Goal: Participate in discussion: Engage in conversation with other users on a specific topic

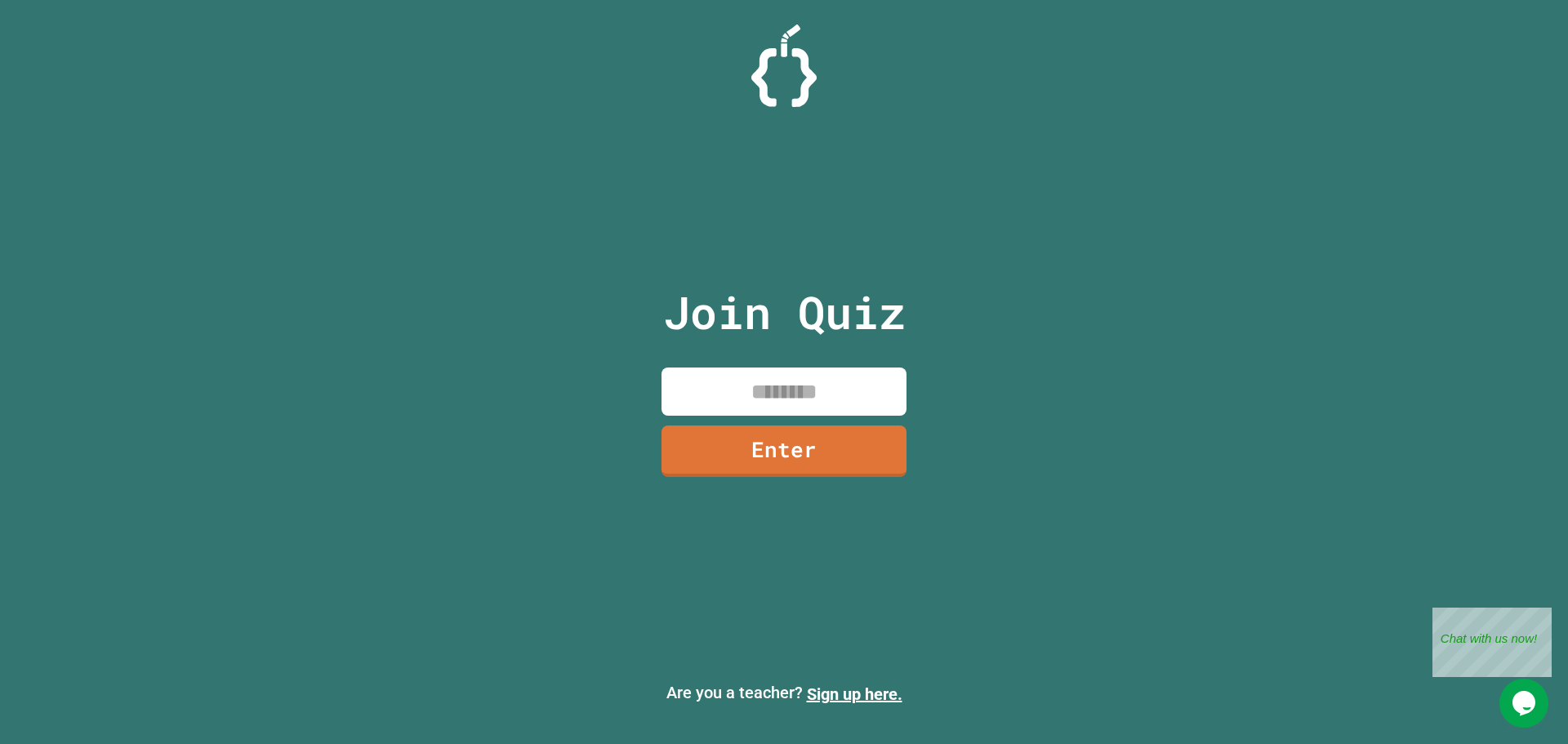
click at [771, 390] on input at bounding box center [784, 392] width 245 height 49
type input "********"
click at [782, 436] on link "Enter" at bounding box center [784, 449] width 242 height 54
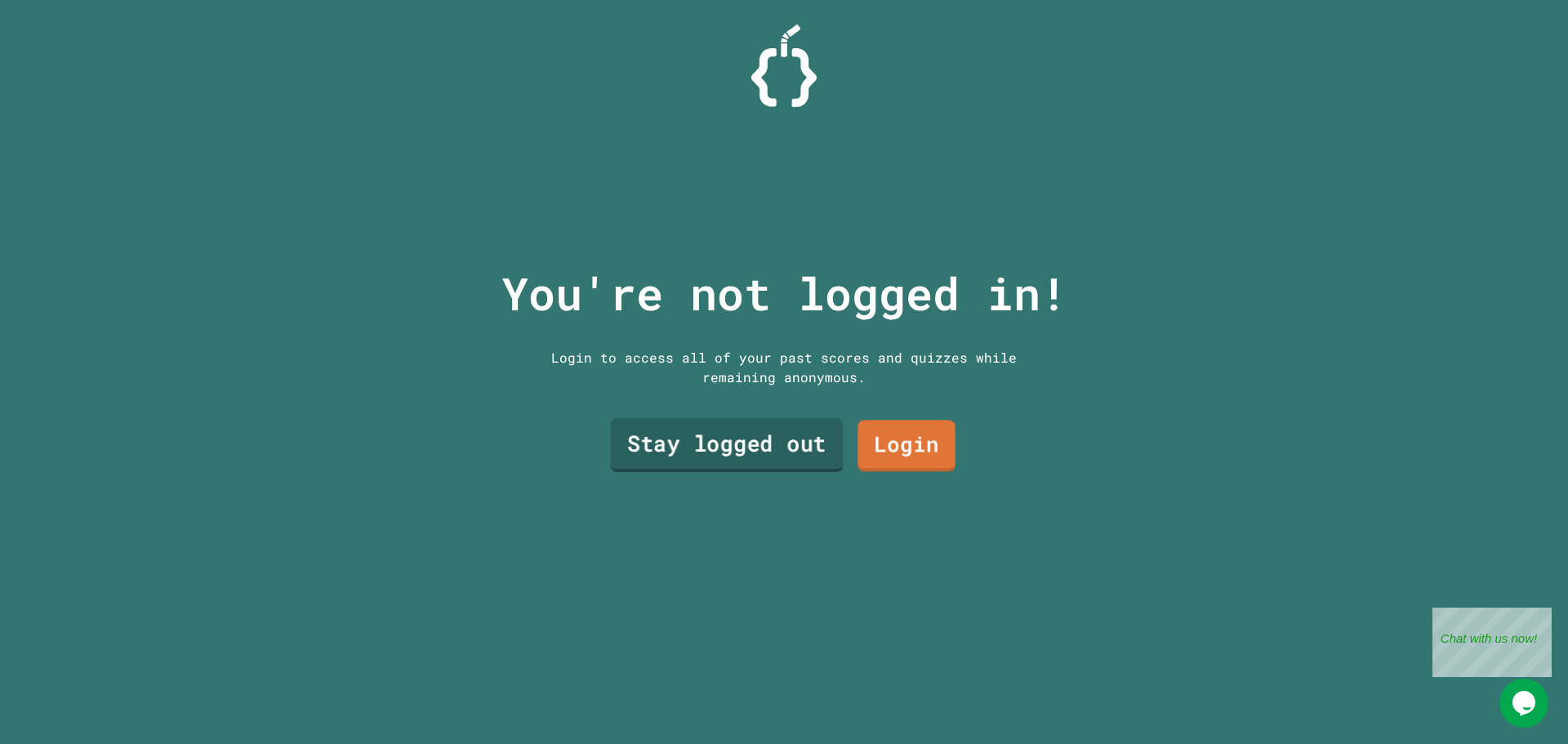
click at [719, 434] on link "Stay logged out" at bounding box center [727, 445] width 232 height 54
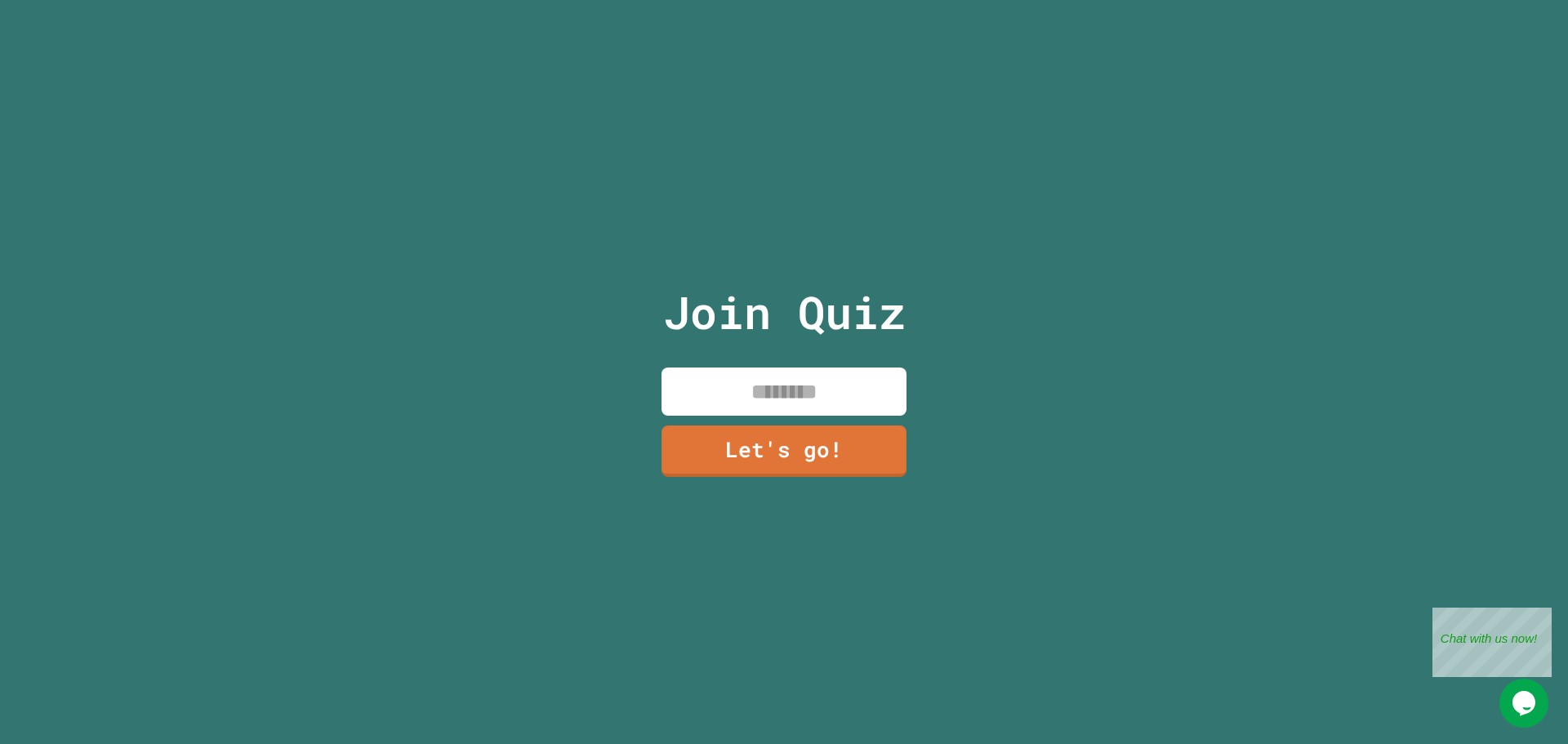
click at [775, 392] on input at bounding box center [784, 392] width 245 height 49
type input "*"
type input "****"
click at [765, 454] on link "Let's go!" at bounding box center [784, 449] width 237 height 54
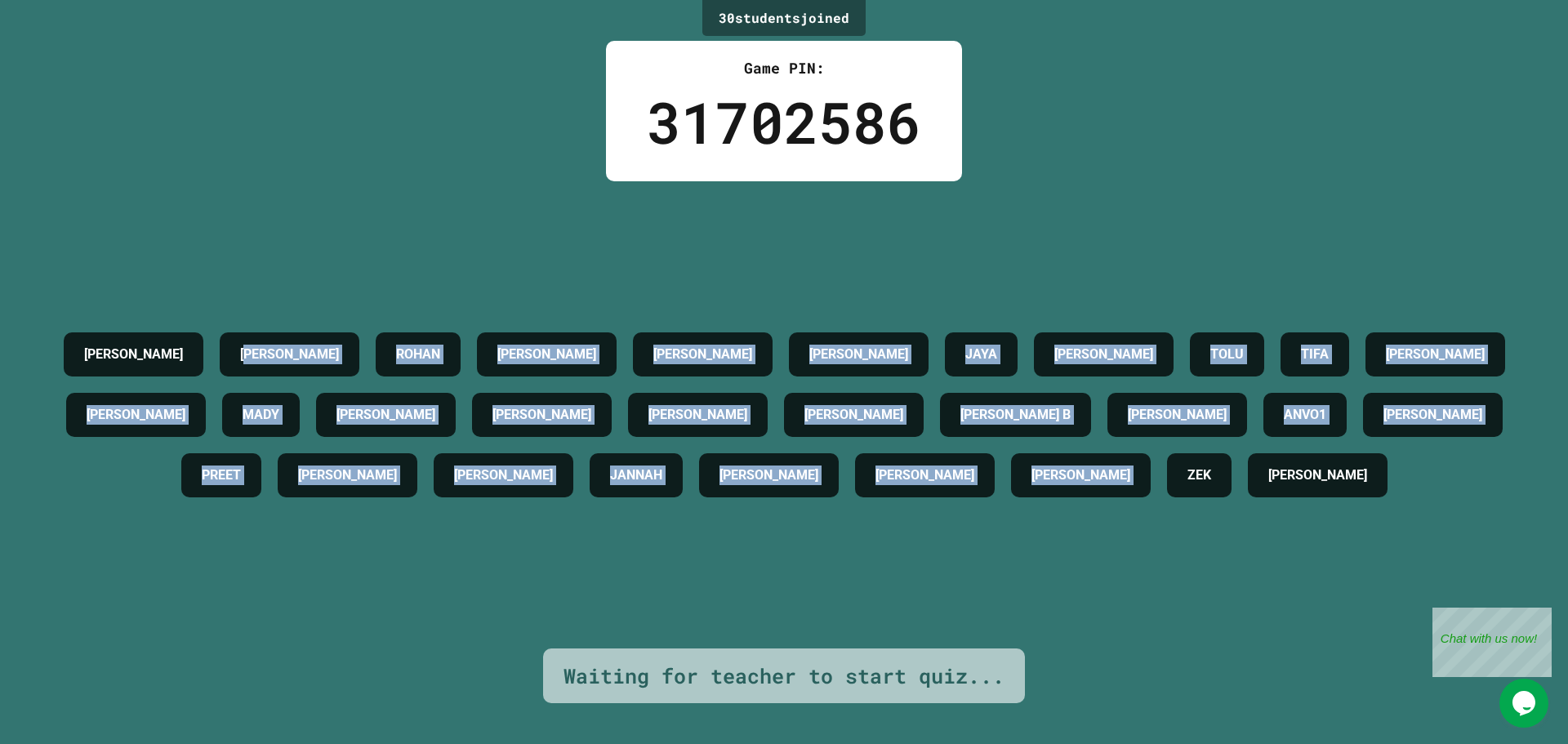
drag, startPoint x: 1005, startPoint y: 444, endPoint x: 252, endPoint y: 341, distance: 760.0
click at [256, 345] on div "[PERSON_NAME] [PERSON_NAME] [PERSON_NAME] [PERSON_NAME] JAYA [PERSON_NAME] TIFA…" at bounding box center [784, 414] width 1486 height 181
click at [591, 422] on h4 "[PERSON_NAME]" at bounding box center [542, 414] width 99 height 20
drag, startPoint x: 1063, startPoint y: 251, endPoint x: 851, endPoint y: 268, distance: 212.7
click at [851, 268] on div "[PERSON_NAME] [PERSON_NAME] [PERSON_NAME] [PERSON_NAME] JAYA [PERSON_NAME] TIFA…" at bounding box center [784, 414] width 1486 height 468
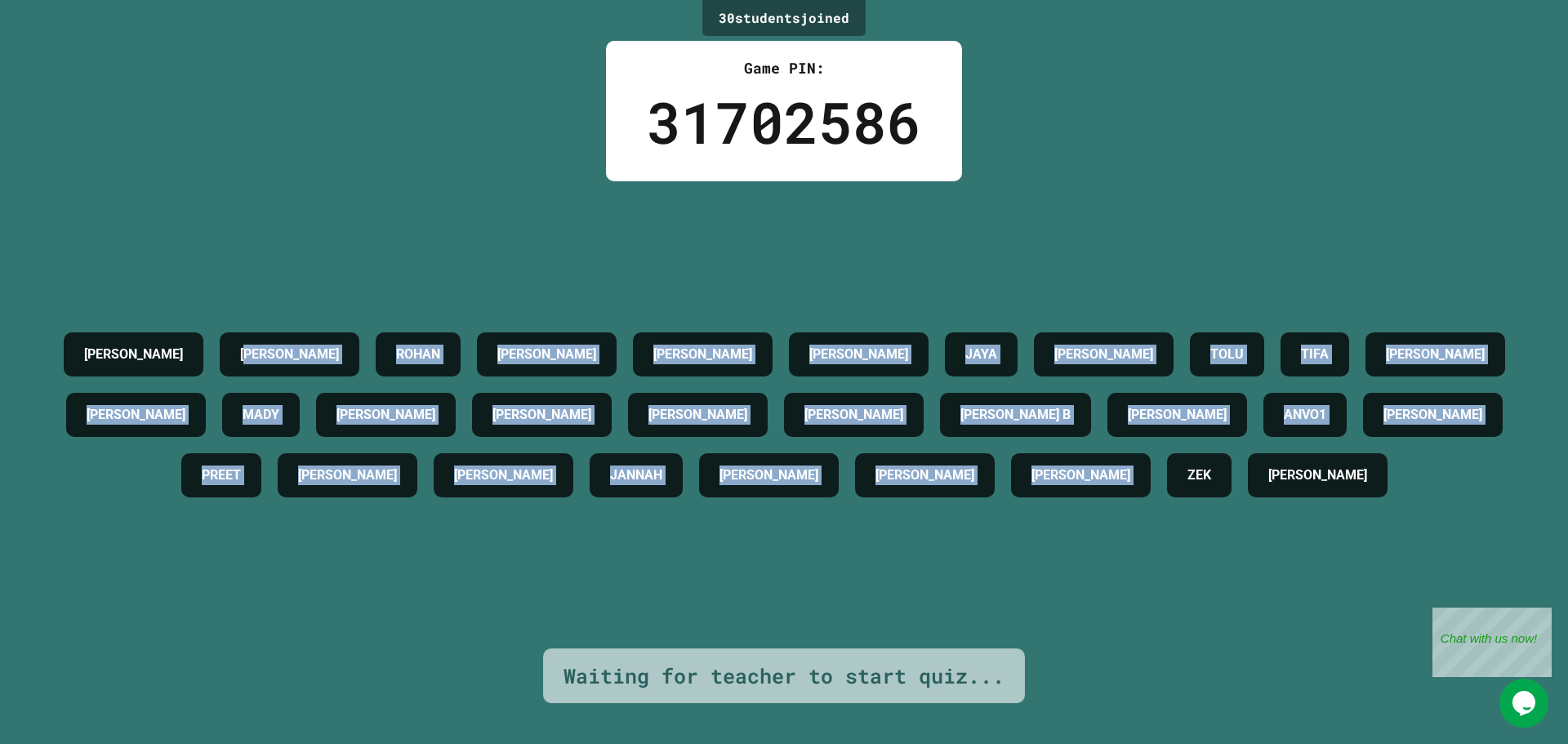
click at [851, 267] on div "[PERSON_NAME] [PERSON_NAME] [PERSON_NAME] [PERSON_NAME] JAYA [PERSON_NAME] TIFA…" at bounding box center [784, 414] width 1486 height 468
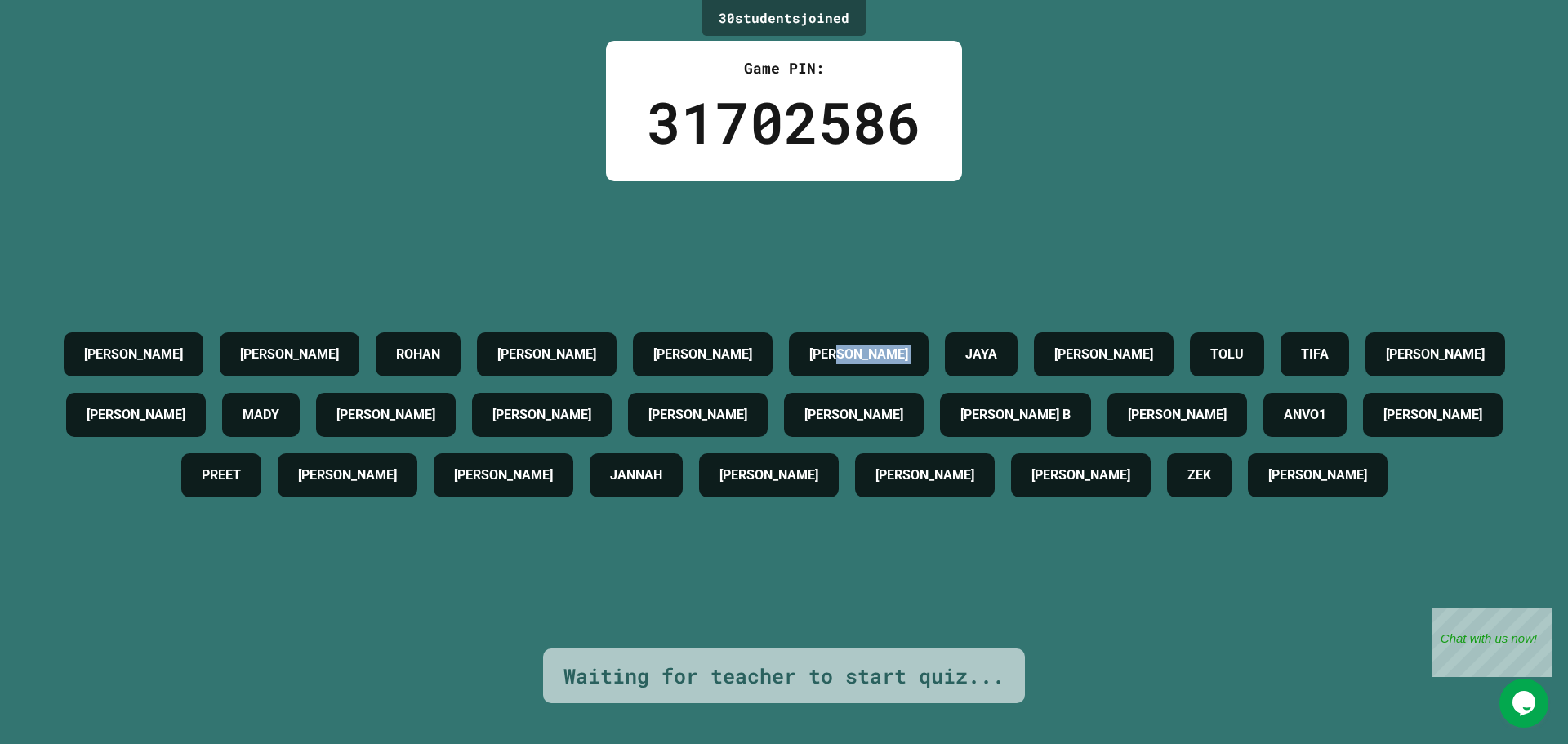
drag, startPoint x: 851, startPoint y: 267, endPoint x: 824, endPoint y: 268, distance: 27.0
click at [844, 267] on div "[PERSON_NAME] [PERSON_NAME] [PERSON_NAME] [PERSON_NAME] JAYA [PERSON_NAME] TIFA…" at bounding box center [784, 414] width 1486 height 468
click at [1102, 246] on div "[PERSON_NAME] [PERSON_NAME] [PERSON_NAME] [PERSON_NAME] JAYA [PERSON_NAME] TIFA…" at bounding box center [784, 414] width 1486 height 468
click at [1263, 247] on div "[PERSON_NAME] [PERSON_NAME] [PERSON_NAME] [PERSON_NAME] JAYA [PERSON_NAME] TIFA…" at bounding box center [784, 414] width 1486 height 468
click at [882, 255] on div "[PERSON_NAME] [PERSON_NAME] [PERSON_NAME] [PERSON_NAME] JAYA [PERSON_NAME] TIFA…" at bounding box center [784, 414] width 1486 height 468
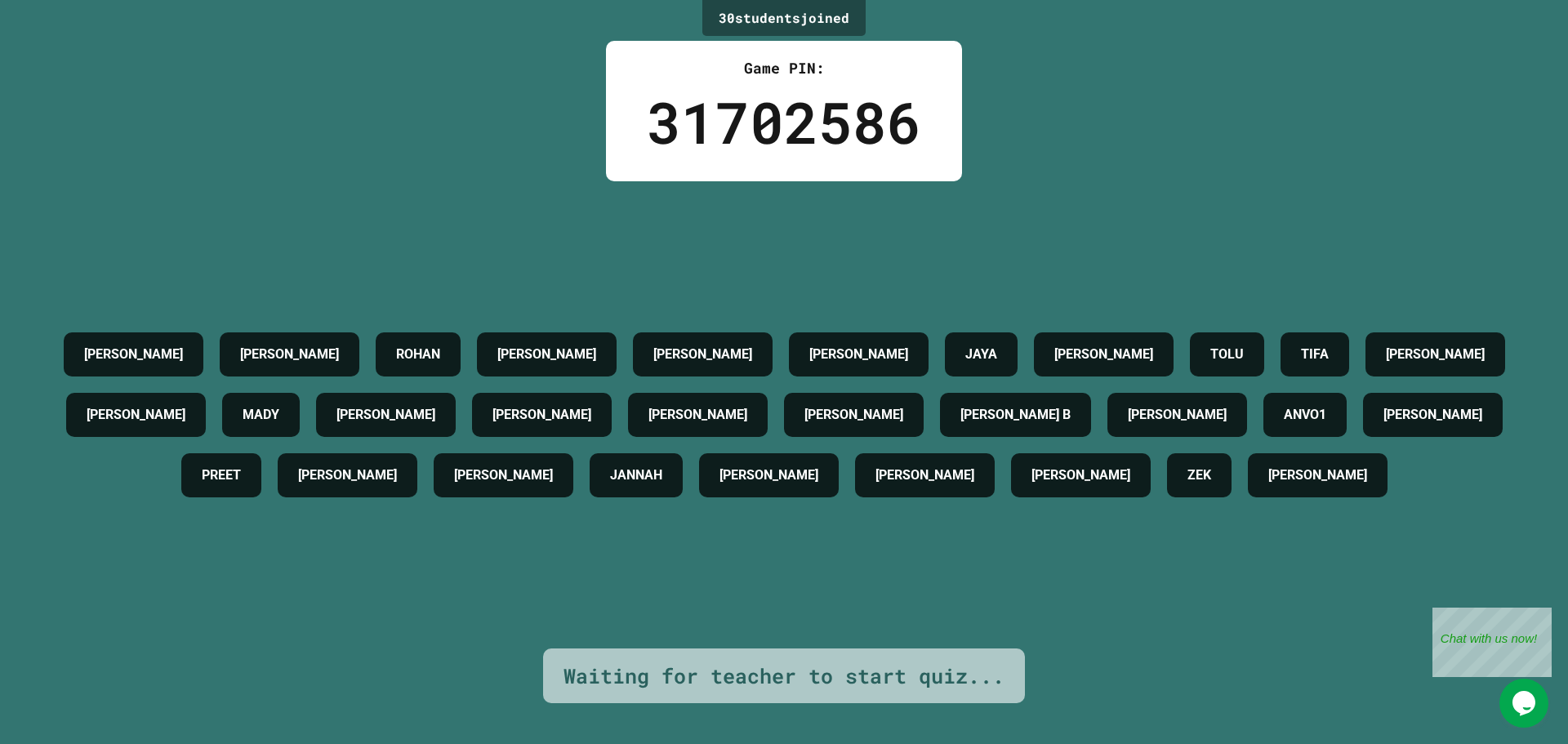
drag, startPoint x: 429, startPoint y: 291, endPoint x: 534, endPoint y: 270, distance: 107.1
click at [489, 278] on div "[PERSON_NAME] [PERSON_NAME] [PERSON_NAME] [PERSON_NAME] JAYA [PERSON_NAME] TIFA…" at bounding box center [784, 414] width 1486 height 468
drag, startPoint x: 573, startPoint y: 290, endPoint x: 375, endPoint y: 295, distance: 198.1
click at [537, 295] on div "[PERSON_NAME] [PERSON_NAME] [PERSON_NAME] [PERSON_NAME] JAYA [PERSON_NAME] TIFA…" at bounding box center [784, 414] width 1486 height 468
drag, startPoint x: 457, startPoint y: 307, endPoint x: 615, endPoint y: 332, distance: 160.0
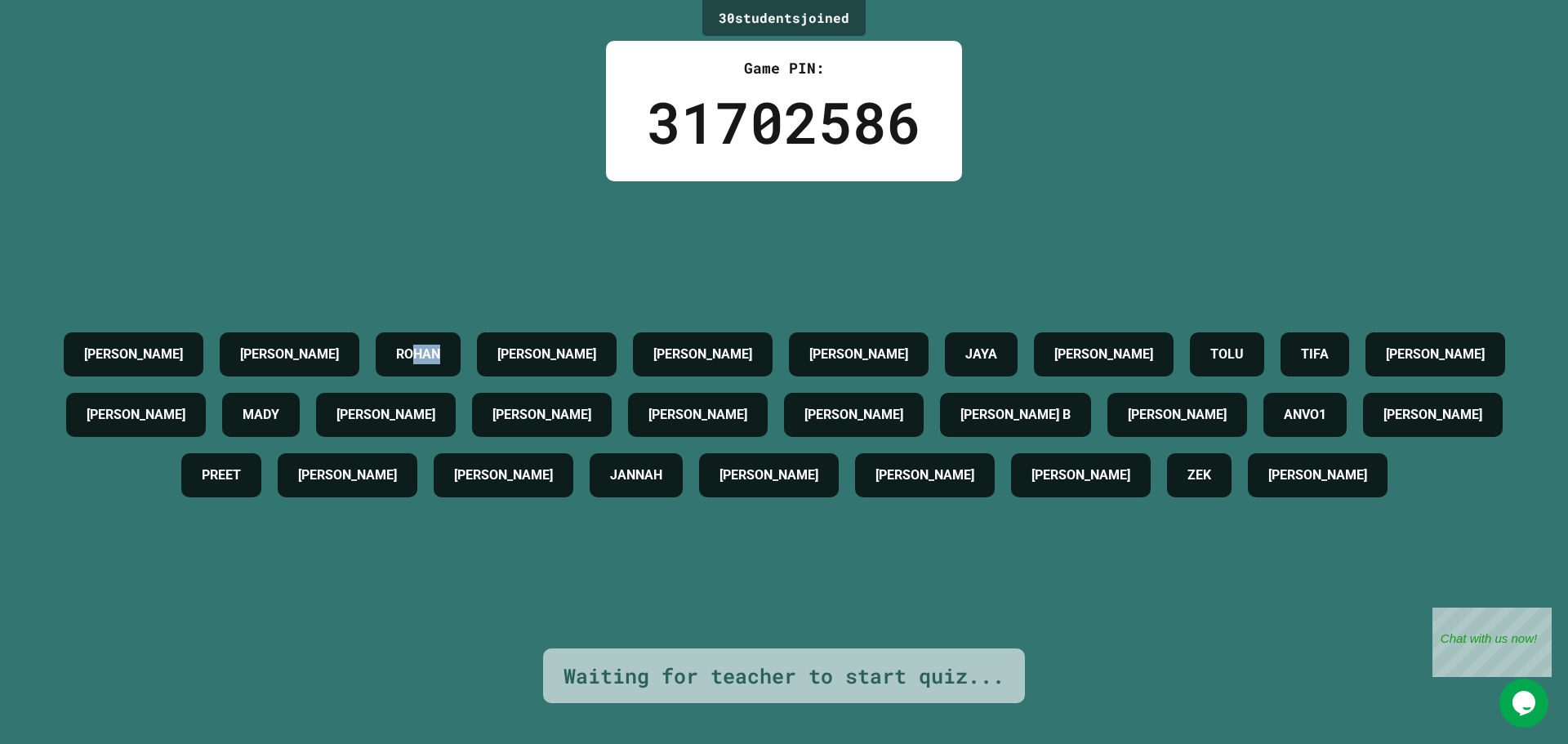
click at [615, 332] on div "[PERSON_NAME] [PERSON_NAME] [PERSON_NAME] [PERSON_NAME] JAYA [PERSON_NAME] TIFA…" at bounding box center [784, 414] width 1486 height 468
drag, startPoint x: 605, startPoint y: 341, endPoint x: 364, endPoint y: 331, distance: 241.2
click at [546, 344] on div "[PERSON_NAME] [PERSON_NAME] [PERSON_NAME] [PERSON_NAME] JAYA [PERSON_NAME] TIFA…" at bounding box center [784, 414] width 1486 height 181
drag, startPoint x: 304, startPoint y: 327, endPoint x: 888, endPoint y: 333, distance: 584.0
click at [624, 333] on div "[PERSON_NAME] [PERSON_NAME] [PERSON_NAME] [PERSON_NAME] JAYA [PERSON_NAME] TIFA…" at bounding box center [784, 414] width 1486 height 181
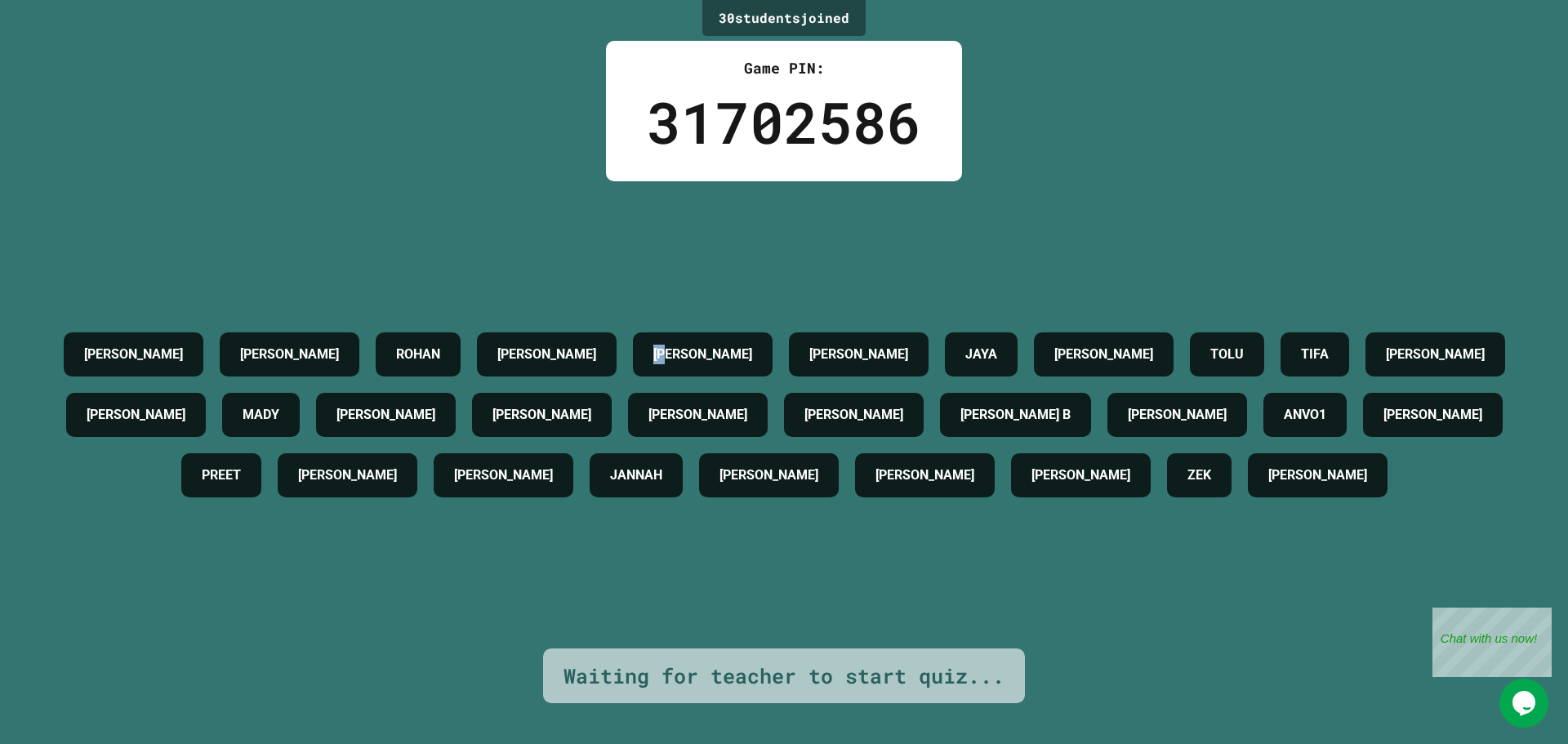
drag, startPoint x: 667, startPoint y: 334, endPoint x: 610, endPoint y: 340, distance: 57.3
click at [620, 340] on div "[PERSON_NAME] [PERSON_NAME] [PERSON_NAME] [PERSON_NAME] JAYA [PERSON_NAME] TIFA…" at bounding box center [784, 414] width 1486 height 181
drag, startPoint x: 737, startPoint y: 349, endPoint x: 1025, endPoint y: 386, distance: 290.4
click at [961, 376] on div "[PERSON_NAME] [PERSON_NAME] [PERSON_NAME] [PERSON_NAME] JAYA [PERSON_NAME] TIFA…" at bounding box center [784, 414] width 1486 height 181
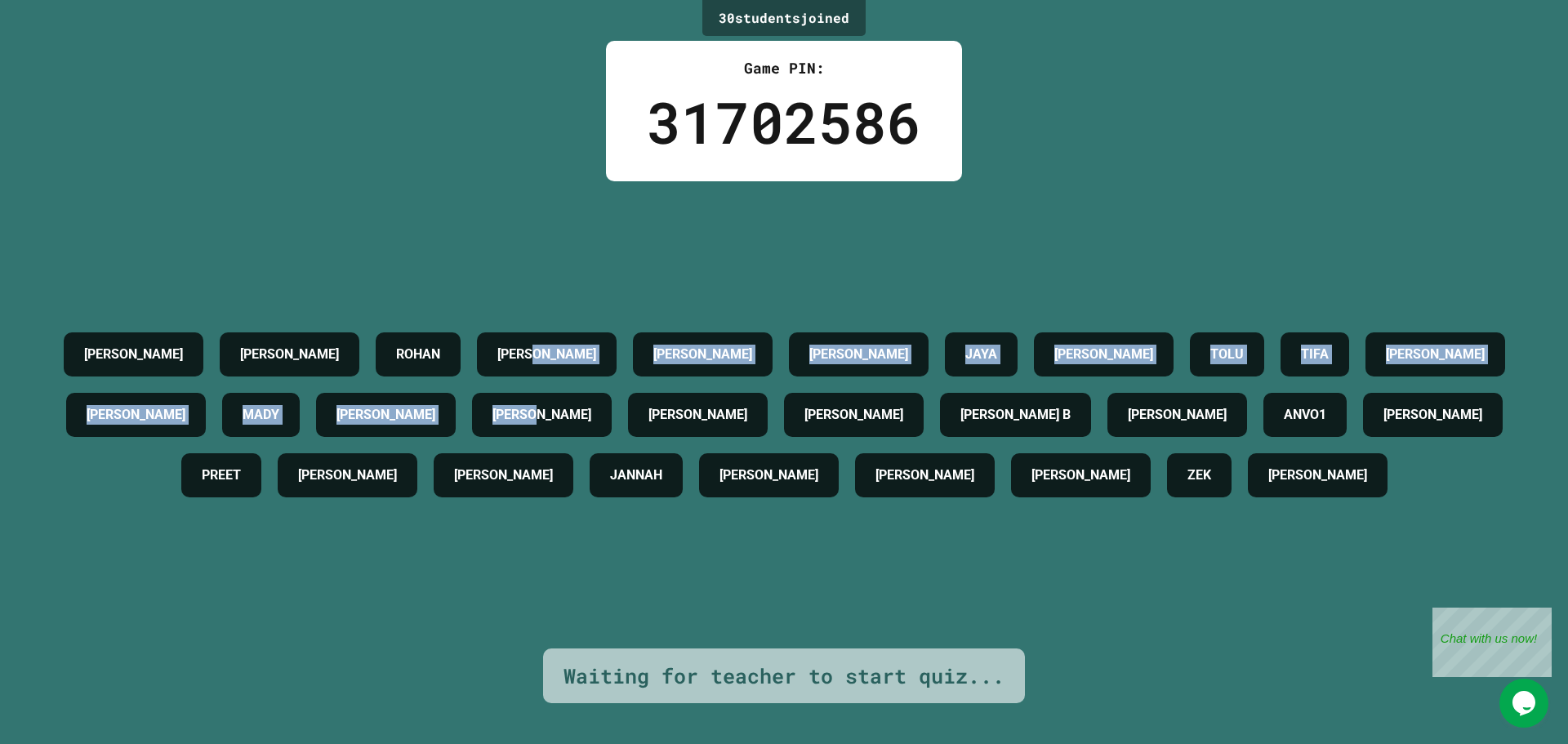
drag, startPoint x: 625, startPoint y: 367, endPoint x: 222, endPoint y: 456, distance: 412.7
click at [673, 377] on div "[PERSON_NAME] [PERSON_NAME] [PERSON_NAME] [PERSON_NAME] JAYA [PERSON_NAME] TIFA…" at bounding box center [784, 414] width 1486 height 181
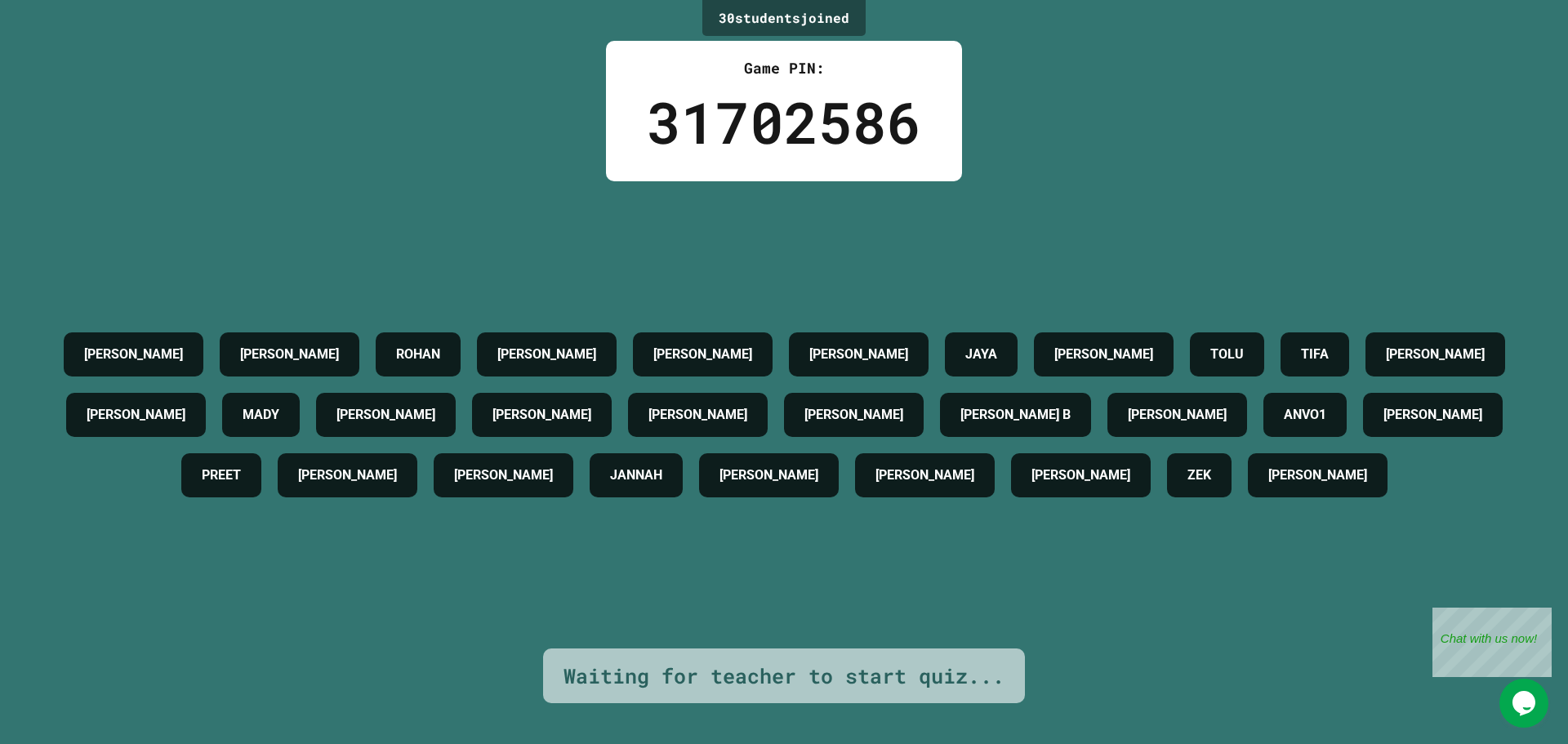
drag, startPoint x: 610, startPoint y: 472, endPoint x: 624, endPoint y: 460, distance: 18.4
click at [573, 470] on div "[PERSON_NAME]" at bounding box center [503, 475] width 140 height 44
drag, startPoint x: 750, startPoint y: 457, endPoint x: 43, endPoint y: 411, distance: 708.5
click at [456, 447] on div "[PERSON_NAME] [PERSON_NAME] [PERSON_NAME] [PERSON_NAME] JAYA [PERSON_NAME] TIFA…" at bounding box center [784, 414] width 1486 height 181
drag, startPoint x: 1045, startPoint y: 375, endPoint x: 792, endPoint y: 362, distance: 253.3
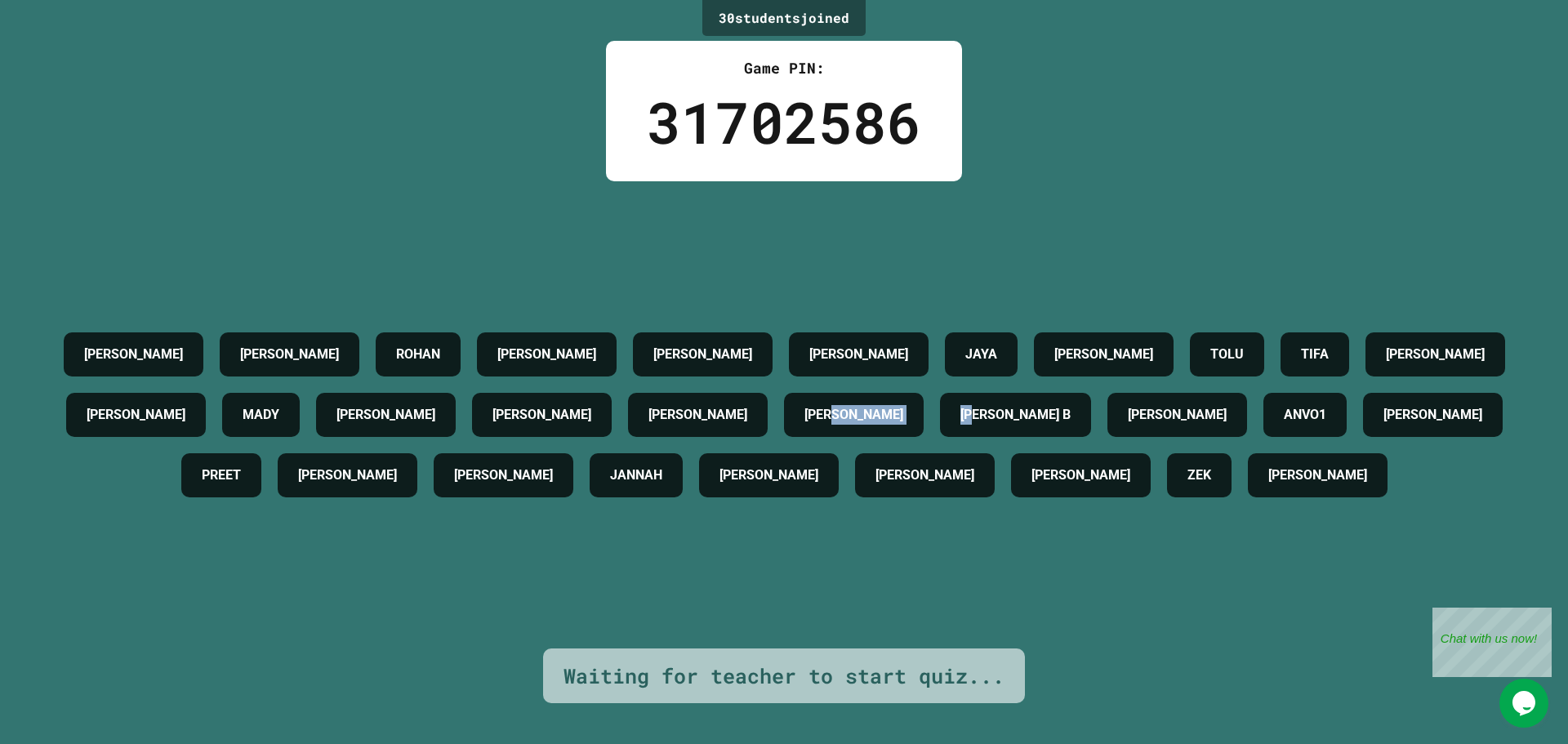
click at [1052, 371] on div "[PERSON_NAME] [PERSON_NAME] [PERSON_NAME] [PERSON_NAME] JAYA [PERSON_NAME] TIFA…" at bounding box center [784, 414] width 1486 height 181
click at [653, 351] on h4 "[PERSON_NAME]" at bounding box center [703, 354] width 99 height 20
drag, startPoint x: 1523, startPoint y: 370, endPoint x: 1554, endPoint y: 386, distance: 34.9
click at [1567, 383] on div "30 student s joined Game PIN: 31702586 [PERSON_NAME] [PERSON_NAME] [PERSON_NAME…" at bounding box center [784, 372] width 1568 height 744
drag, startPoint x: 934, startPoint y: 392, endPoint x: 1567, endPoint y: 395, distance: 633.0
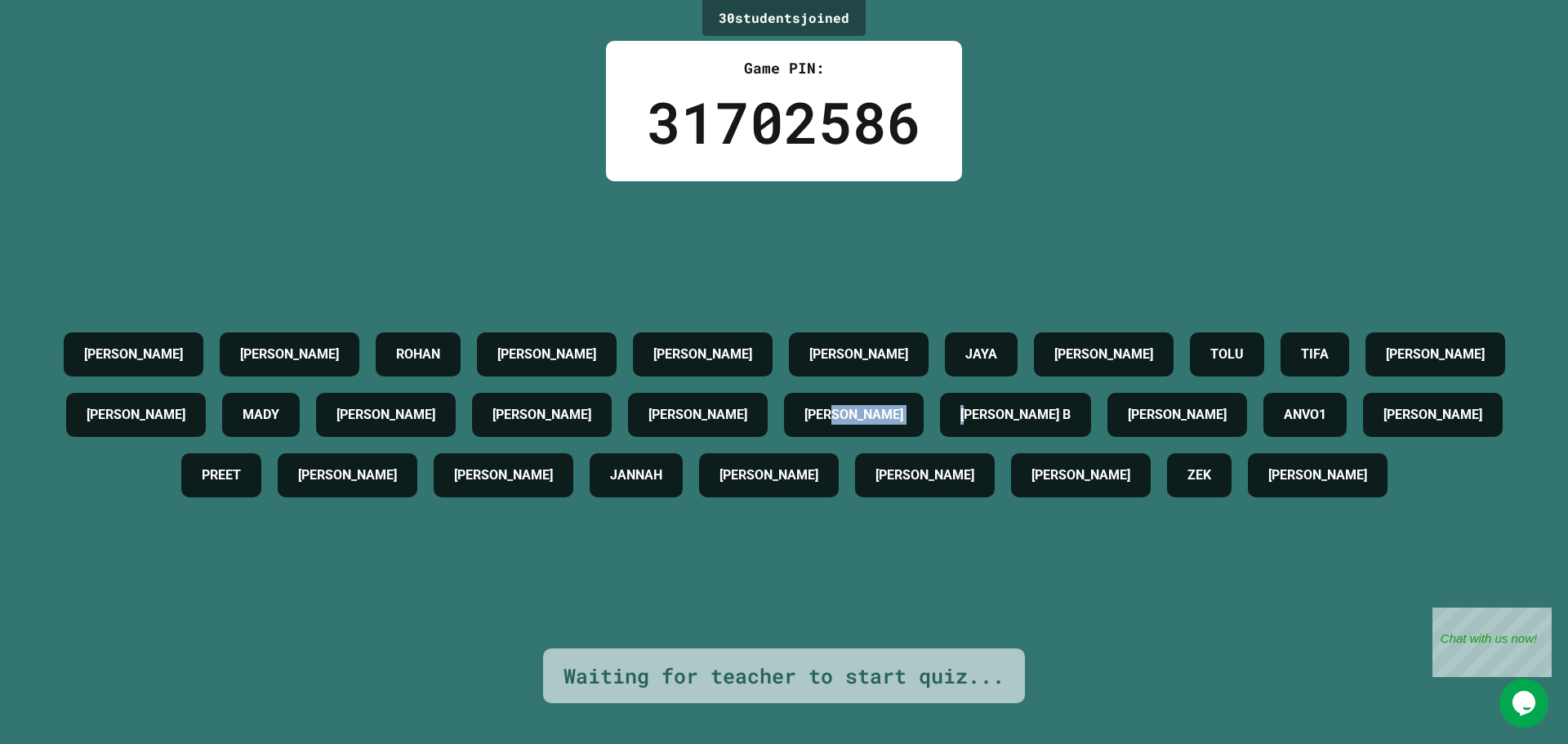
click at [940, 392] on div "[PERSON_NAME] [PERSON_NAME] [PERSON_NAME] [PERSON_NAME] JAYA [PERSON_NAME] TIFA…" at bounding box center [784, 414] width 1486 height 181
drag, startPoint x: 724, startPoint y: 408, endPoint x: 1516, endPoint y: 408, distance: 792.0
click at [990, 409] on div "[PERSON_NAME] [PERSON_NAME] [PERSON_NAME] [PERSON_NAME] JAYA [PERSON_NAME] TIFA…" at bounding box center [784, 414] width 1486 height 181
drag, startPoint x: 1445, startPoint y: 416, endPoint x: 1031, endPoint y: 440, distance: 414.7
click at [1078, 440] on div "[PERSON_NAME] [PERSON_NAME] [PERSON_NAME] [PERSON_NAME] JAYA [PERSON_NAME] TIFA…" at bounding box center [784, 414] width 1486 height 181
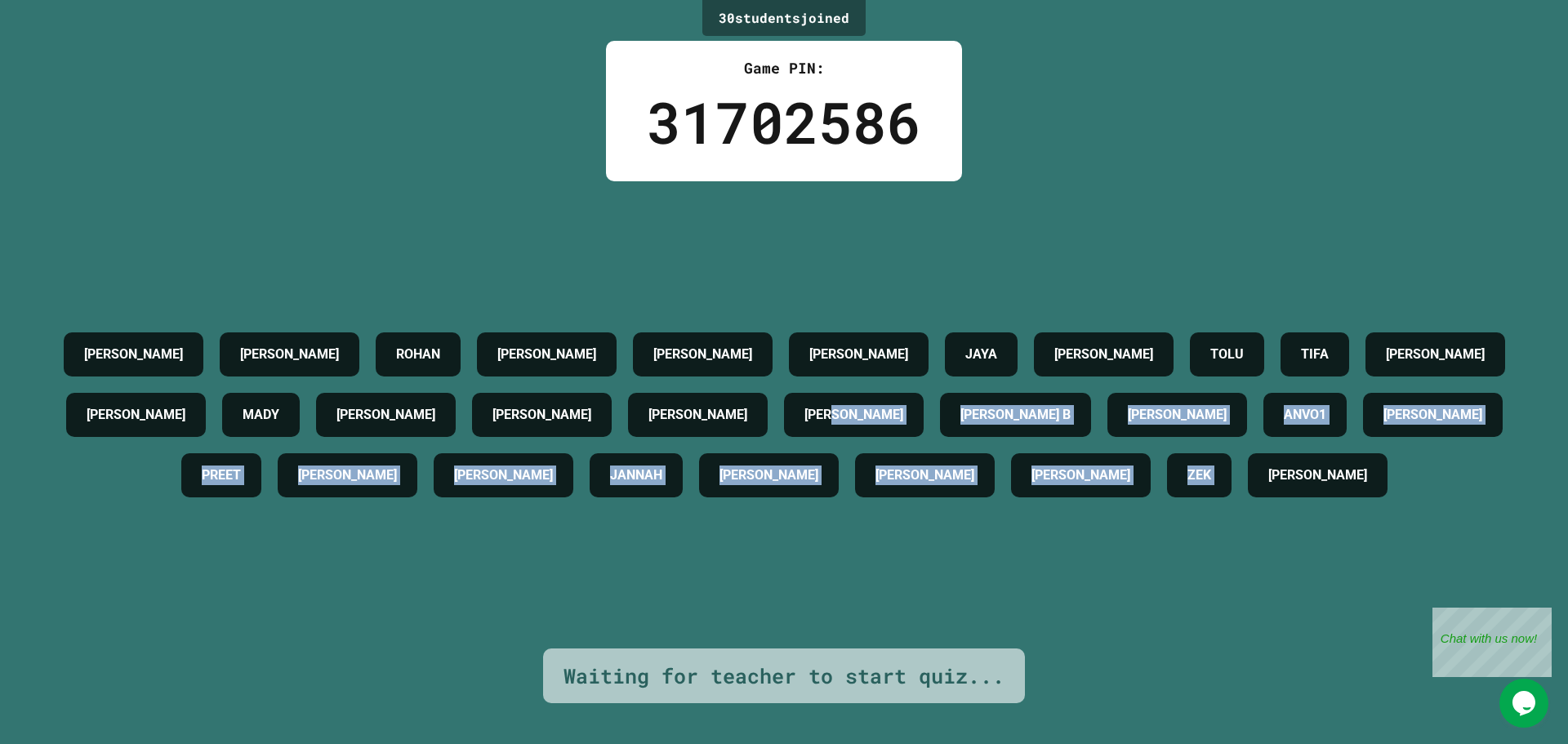
drag, startPoint x: 936, startPoint y: 430, endPoint x: 1482, endPoint y: 466, distance: 547.2
click at [1408, 462] on div "[PERSON_NAME] [PERSON_NAME] [PERSON_NAME] [PERSON_NAME] JAYA [PERSON_NAME] TIFA…" at bounding box center [784, 414] width 1486 height 181
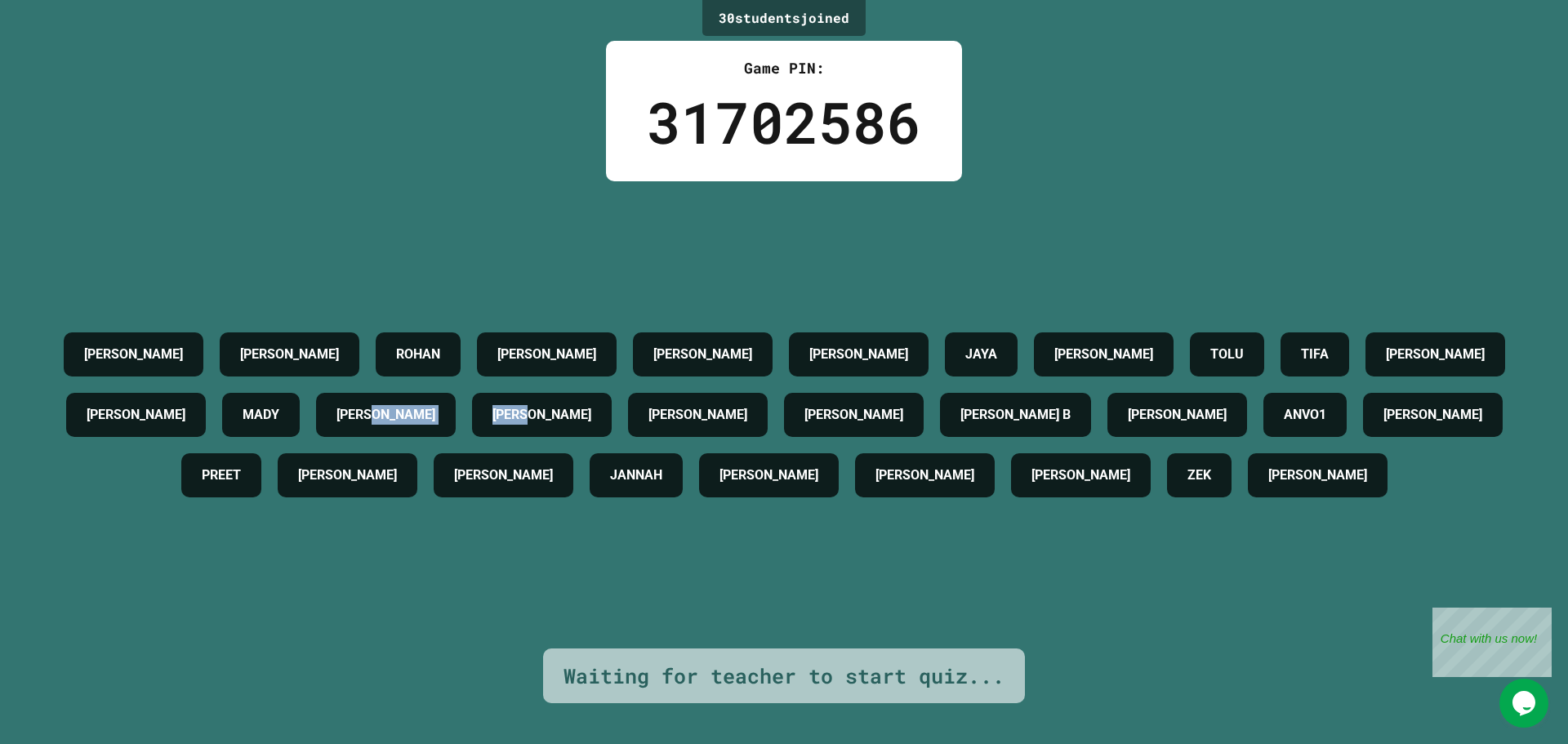
drag, startPoint x: 513, startPoint y: 427, endPoint x: 426, endPoint y: 424, distance: 87.1
click at [426, 424] on div "[PERSON_NAME] [PERSON_NAME] [PERSON_NAME] [PERSON_NAME] JAYA [PERSON_NAME] TIFA…" at bounding box center [784, 414] width 1486 height 181
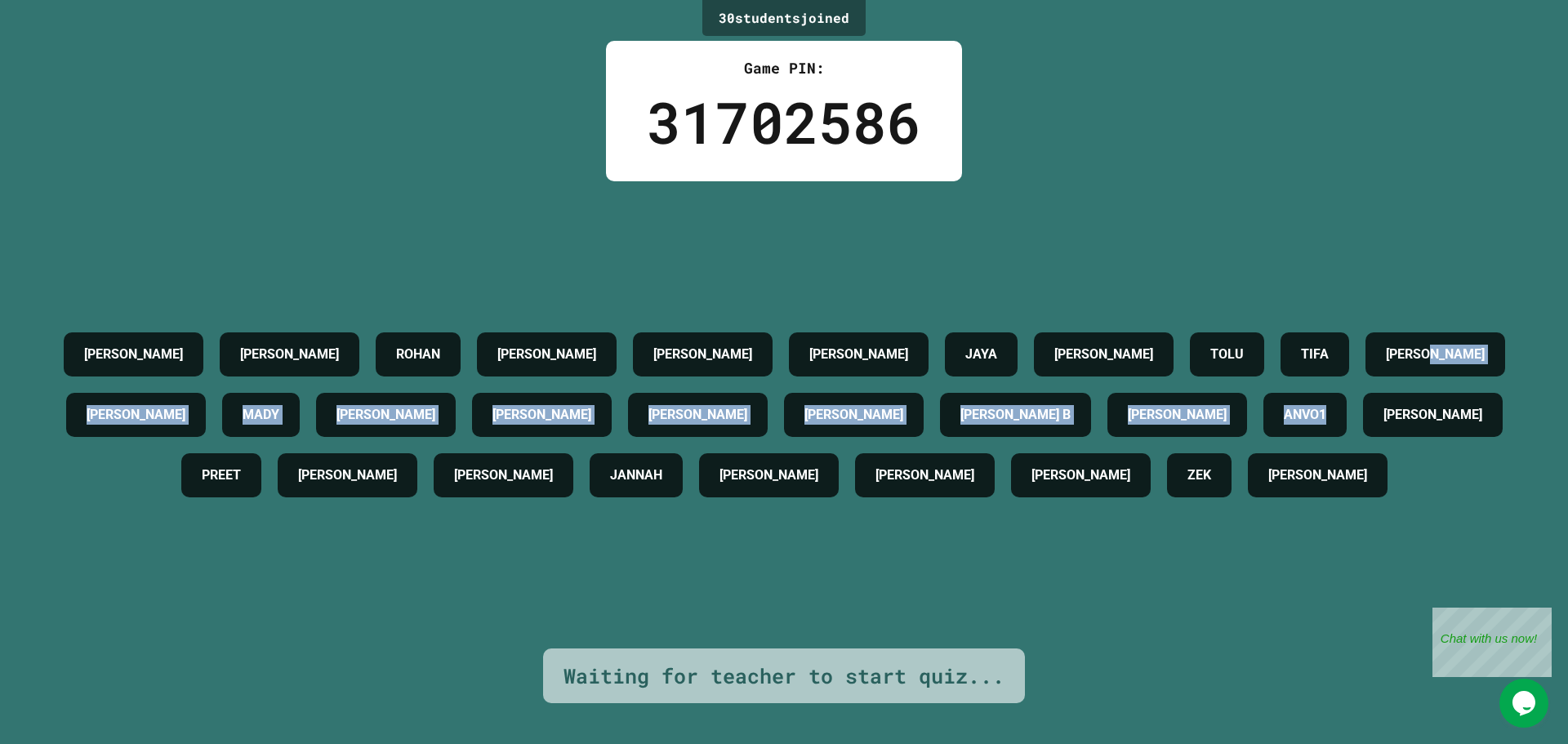
drag, startPoint x: 1484, startPoint y: 377, endPoint x: 571, endPoint y: 371, distance: 913.0
click at [1186, 376] on div "[PERSON_NAME] [PERSON_NAME] [PERSON_NAME] [PERSON_NAME] JAYA [PERSON_NAME] TIFA…" at bounding box center [784, 414] width 1486 height 181
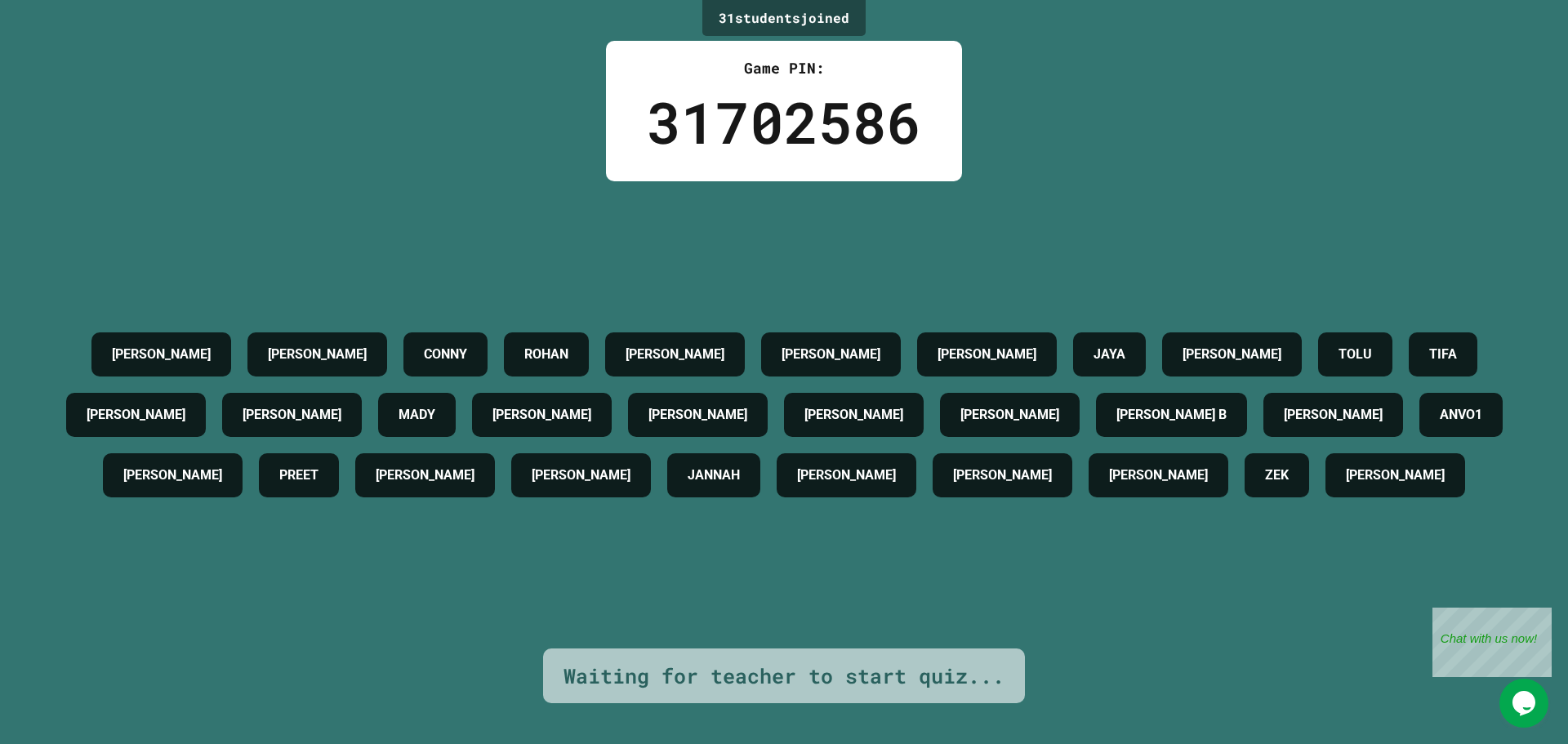
click at [645, 324] on div "[PERSON_NAME] [PERSON_NAME] [PERSON_NAME] [PERSON_NAME] JAYA [PERSON_NAME] [PER…" at bounding box center [784, 414] width 1486 height 181
click at [529, 324] on div "[PERSON_NAME] [PERSON_NAME] [PERSON_NAME] [PERSON_NAME] JAYA [PERSON_NAME] [PER…" at bounding box center [784, 414] width 1486 height 181
drag, startPoint x: 1423, startPoint y: 320, endPoint x: 1256, endPoint y: 329, distance: 167.2
click at [1256, 329] on div "[PERSON_NAME] [PERSON_NAME] [PERSON_NAME] [PERSON_NAME] JAYA [PERSON_NAME] [PER…" at bounding box center [784, 414] width 1486 height 181
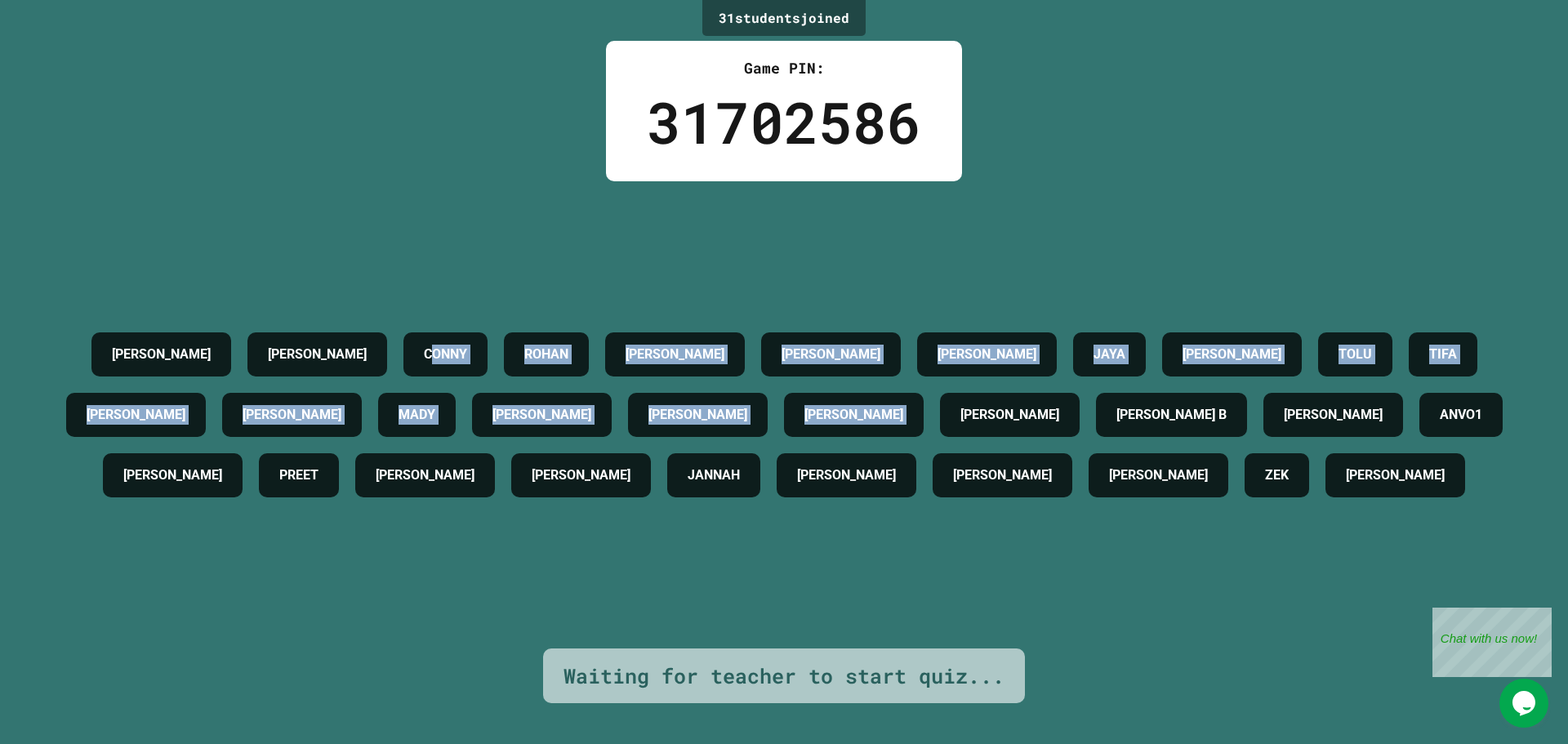
click at [1029, 372] on div "[PERSON_NAME] [PERSON_NAME] [PERSON_NAME] [PERSON_NAME] JAYA [PERSON_NAME] [PER…" at bounding box center [784, 414] width 1486 height 181
click at [1077, 215] on div "[PERSON_NAME] [PERSON_NAME] [PERSON_NAME] [PERSON_NAME] JAYA [PERSON_NAME] [PER…" at bounding box center [784, 414] width 1486 height 468
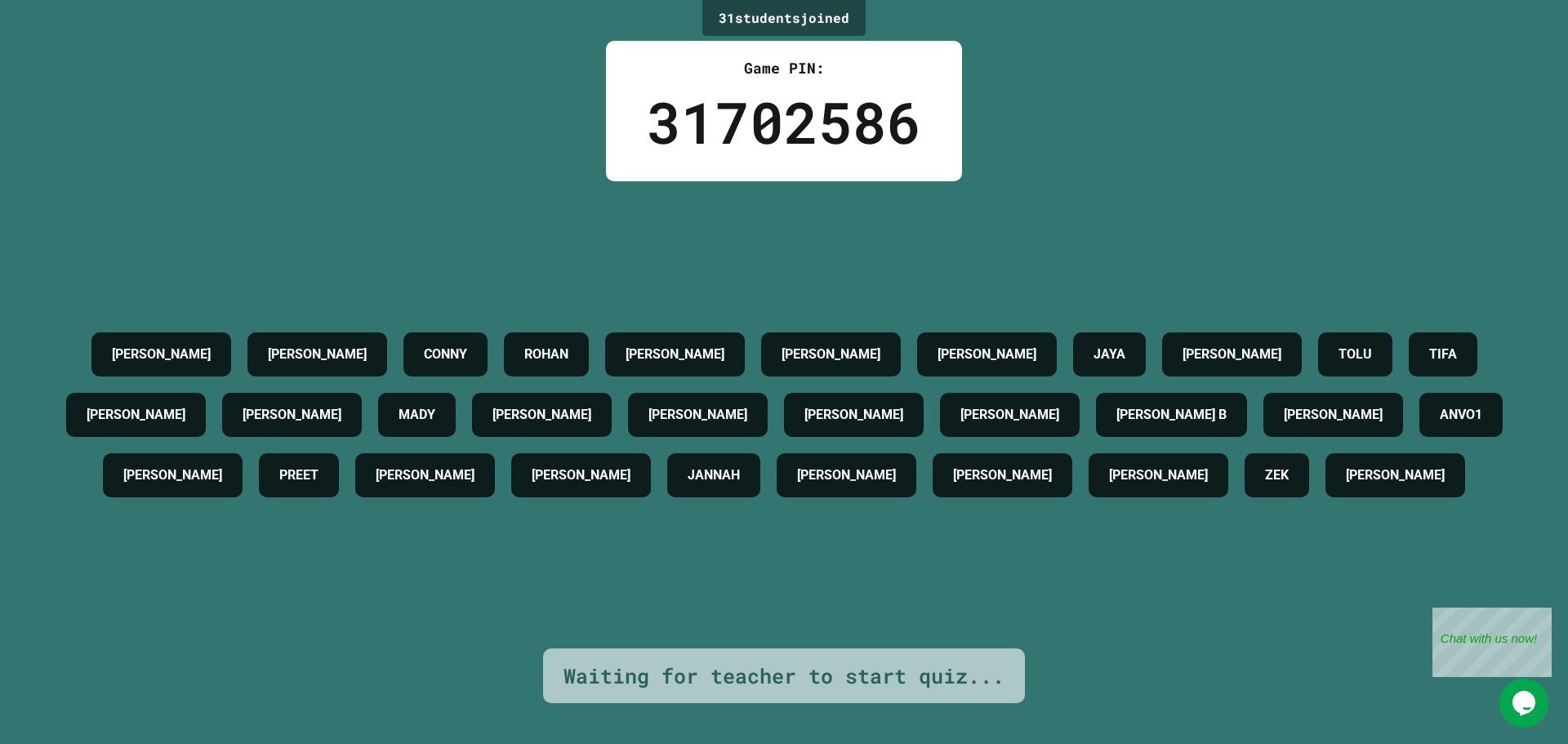
click at [1077, 215] on div "[PERSON_NAME] [PERSON_NAME] [PERSON_NAME] [PERSON_NAME] JAYA [PERSON_NAME] [PER…" at bounding box center [784, 414] width 1486 height 468
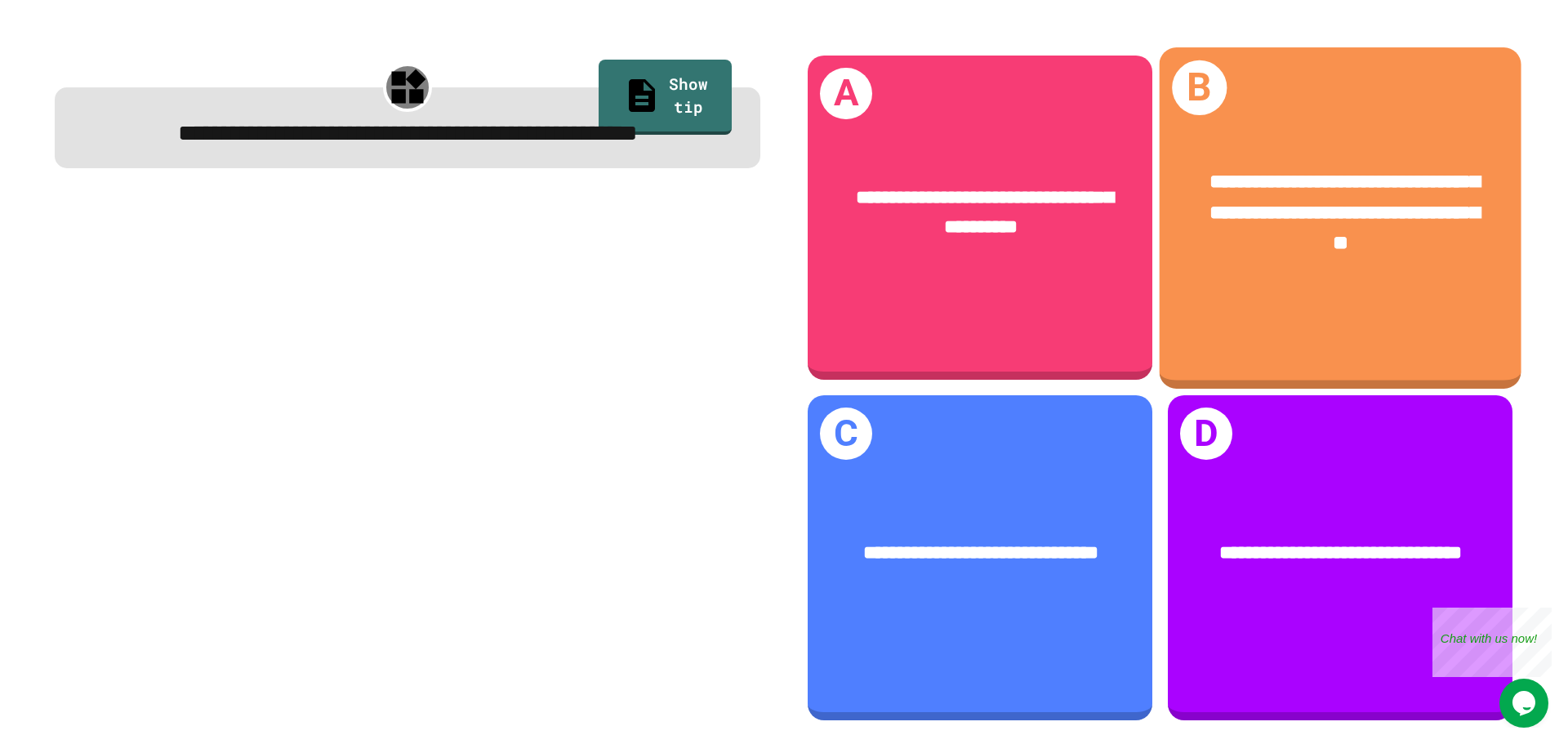
click at [1379, 197] on span "**********" at bounding box center [1344, 211] width 270 height 81
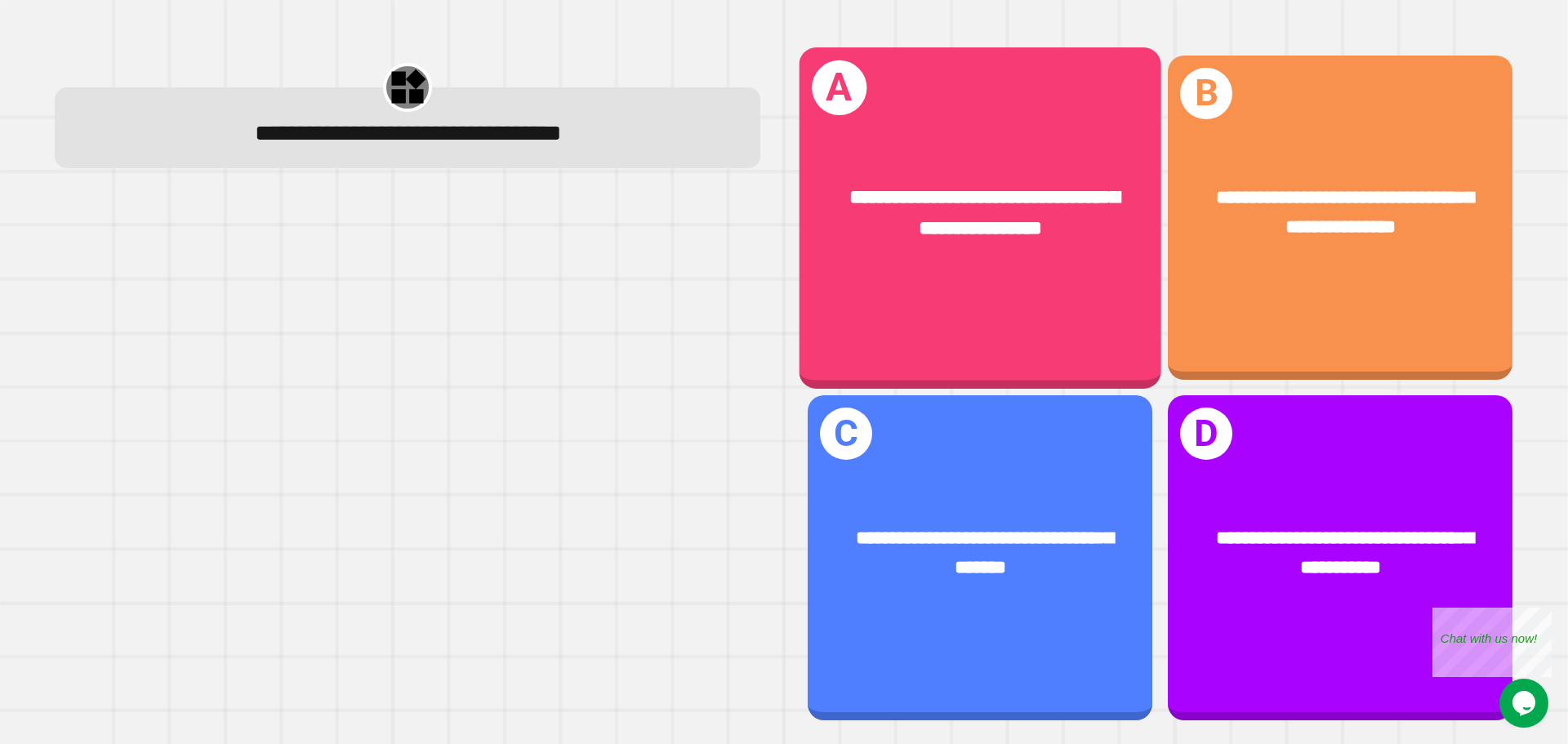
click at [934, 211] on span "**********" at bounding box center [984, 212] width 270 height 50
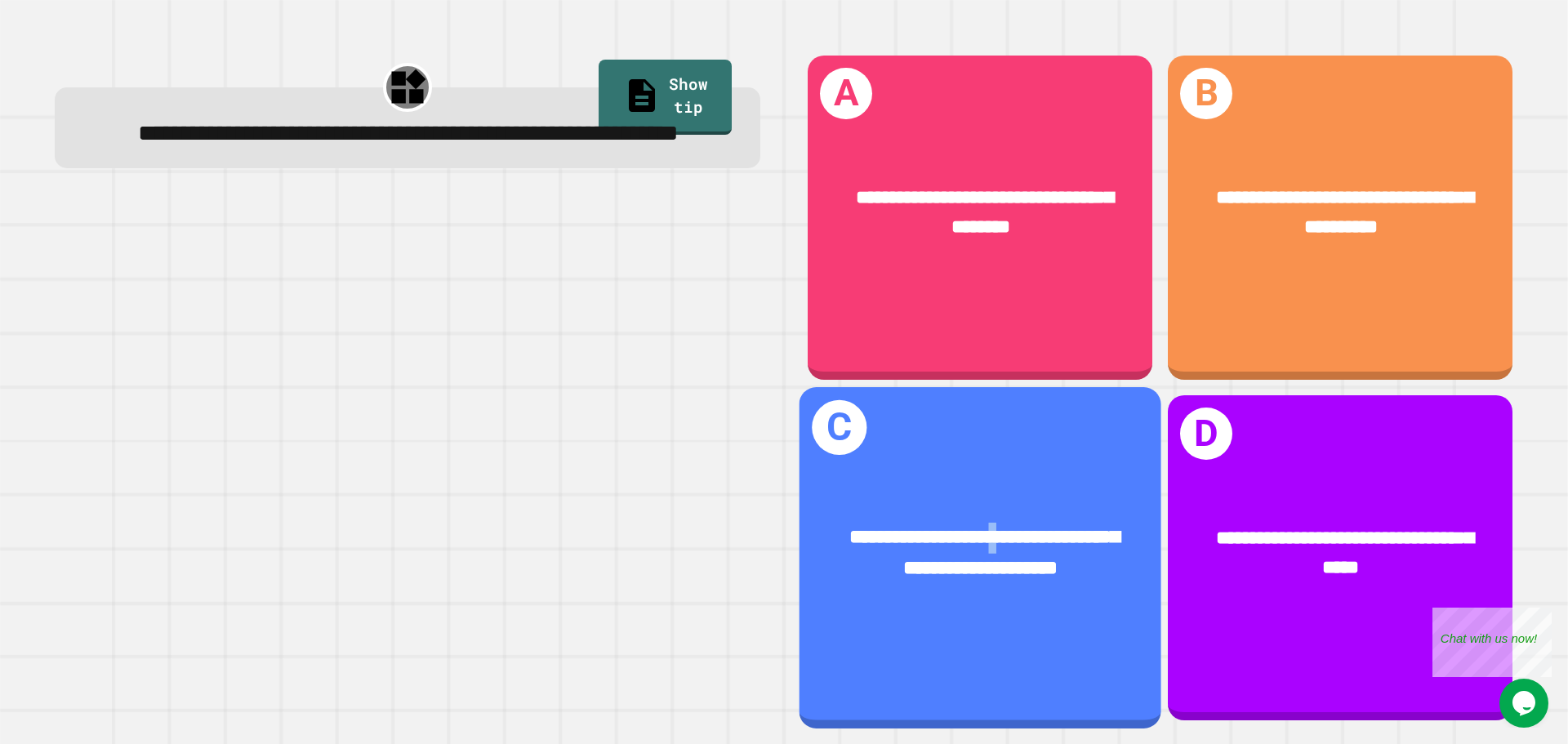
click at [993, 484] on div "**********" at bounding box center [981, 554] width 362 height 141
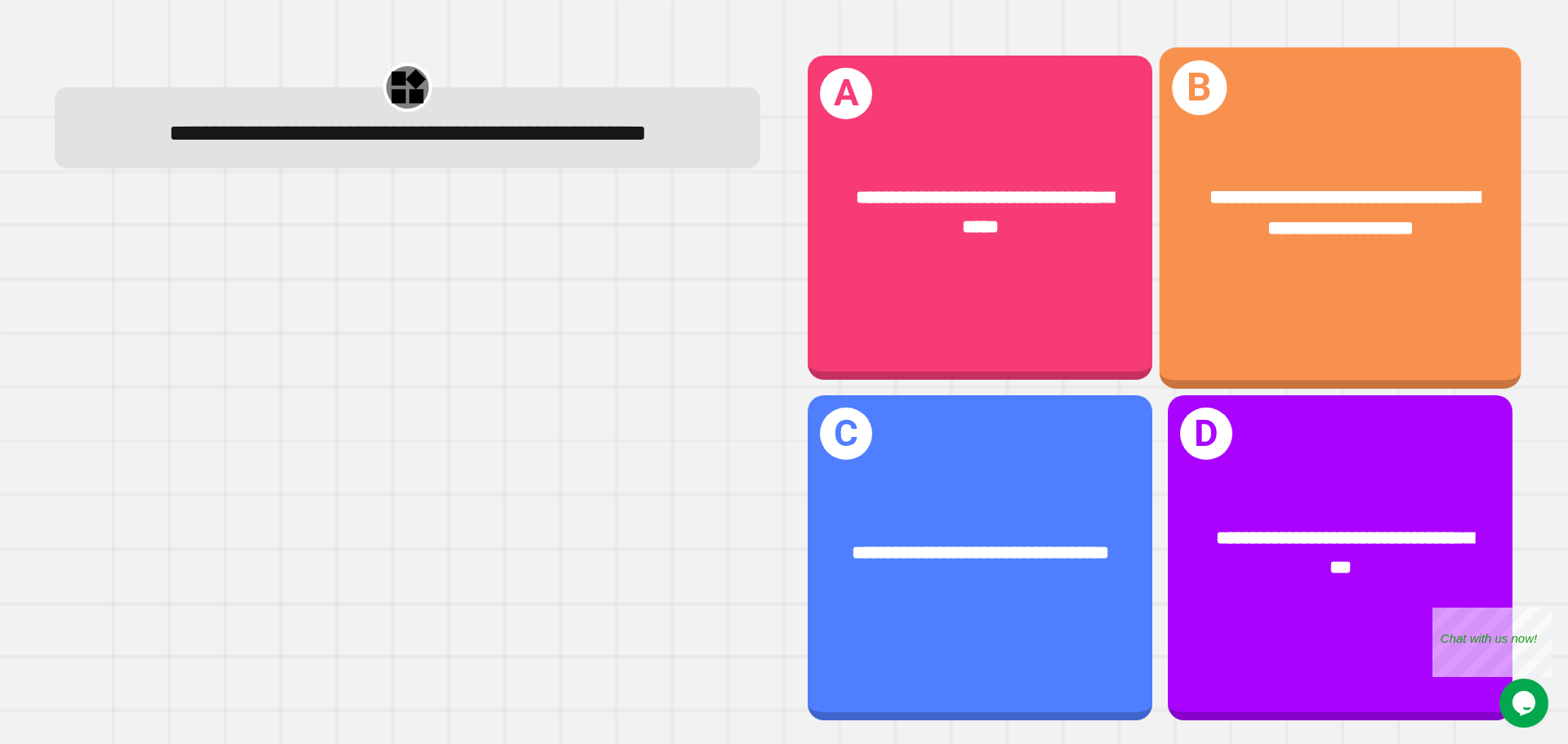
click at [1271, 216] on span "**********" at bounding box center [1344, 211] width 270 height 50
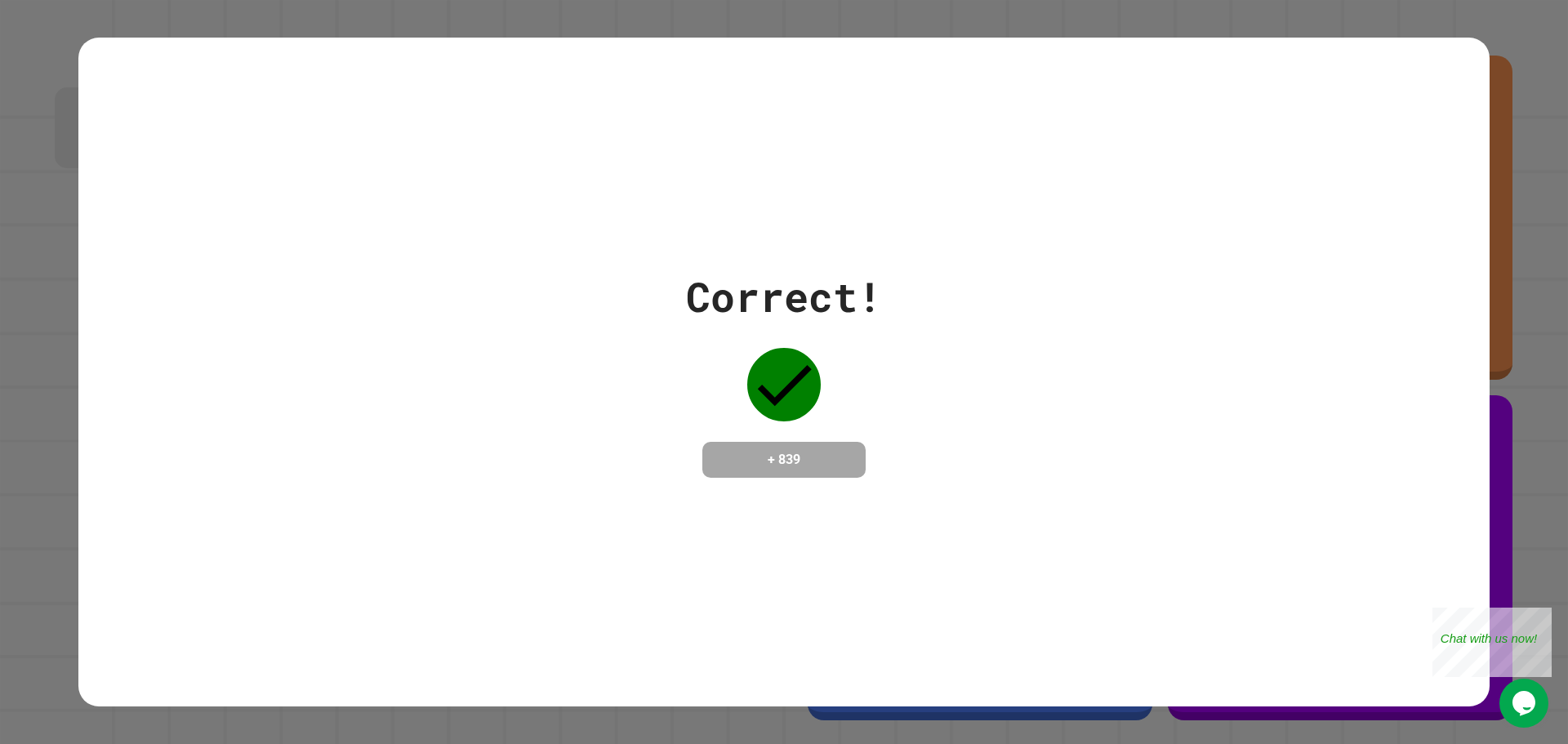
click at [1271, 216] on div "Correct! + 839" at bounding box center [784, 372] width 1411 height 670
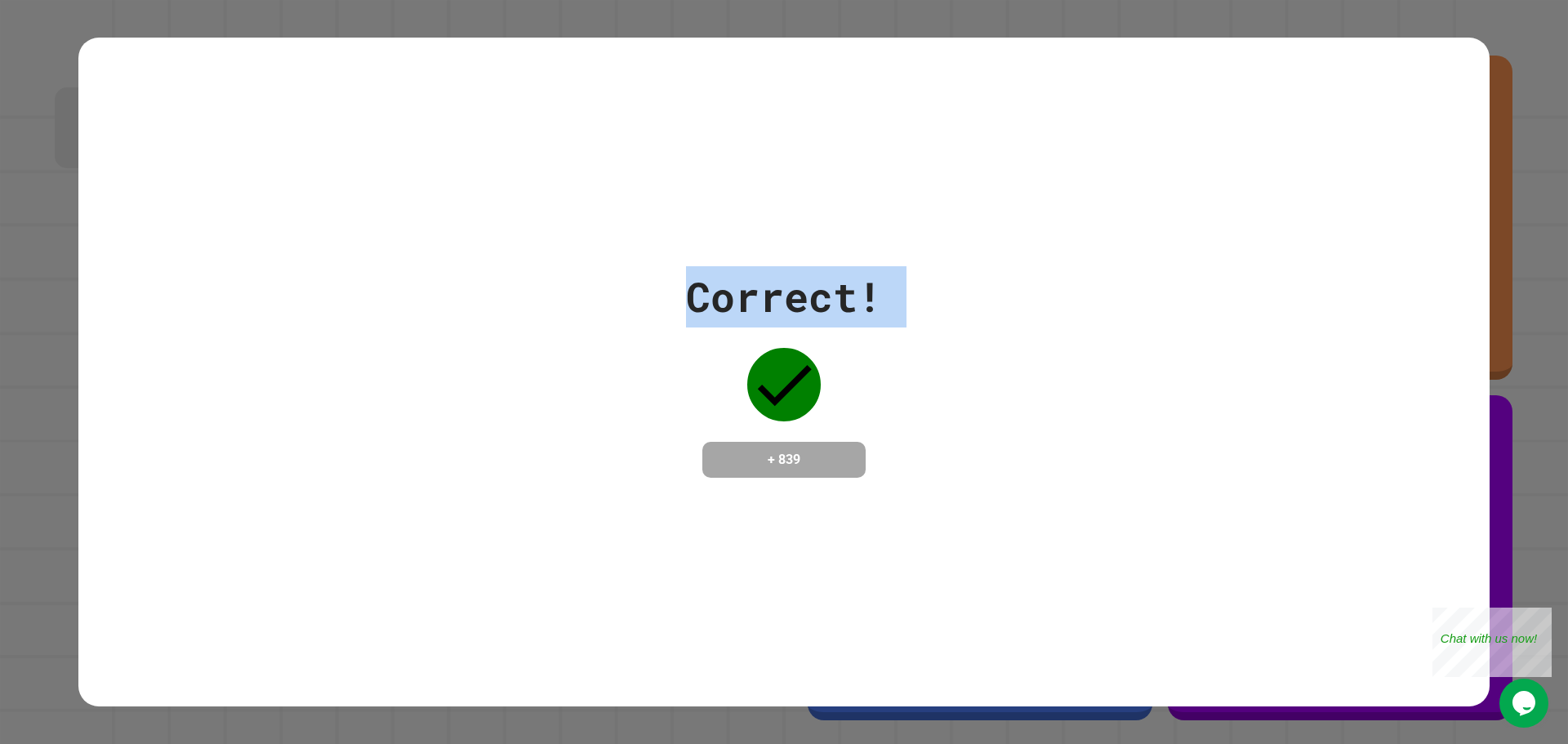
click at [1271, 216] on div "Correct! + 839" at bounding box center [784, 372] width 1411 height 670
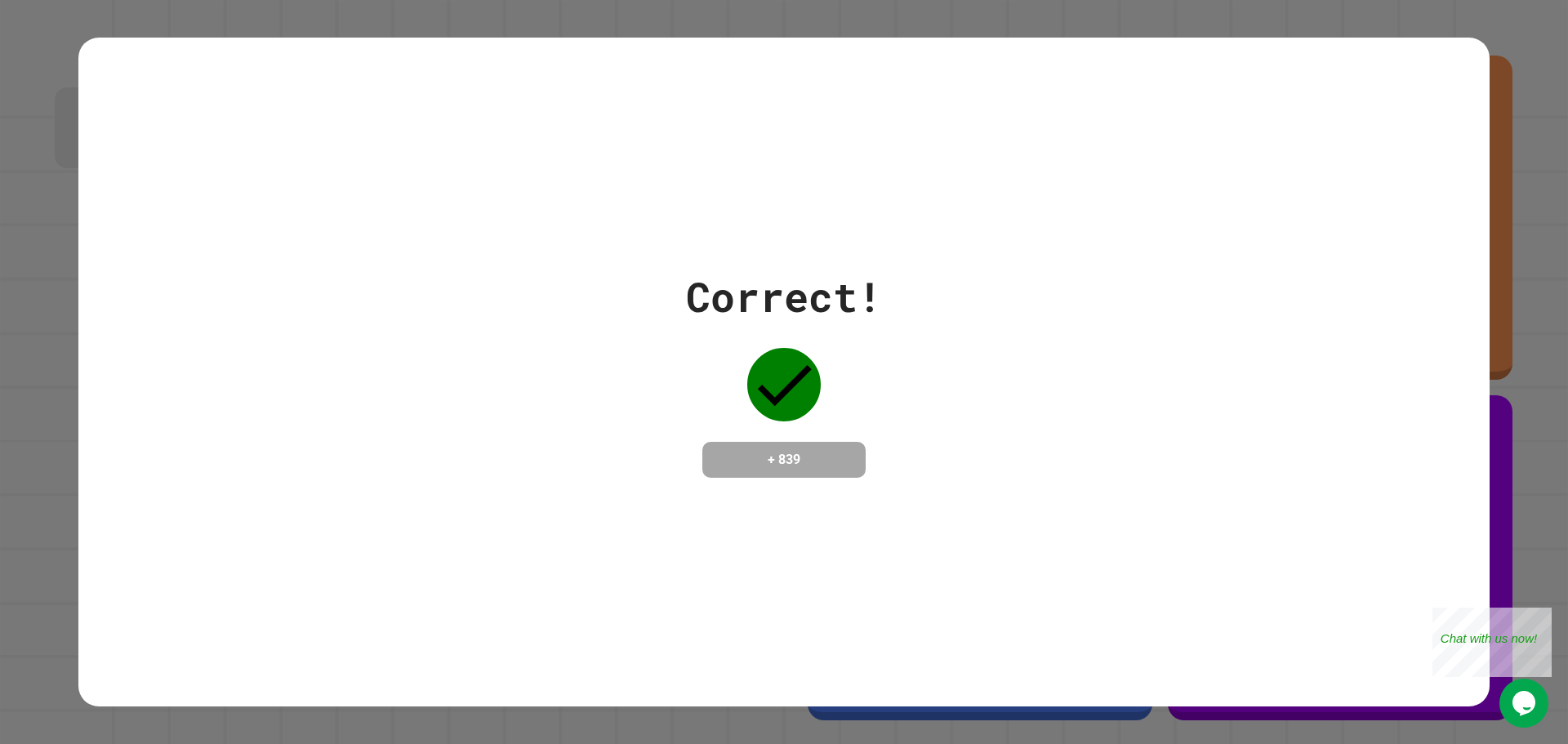
click at [1271, 216] on div "Correct! + 839" at bounding box center [784, 372] width 1411 height 670
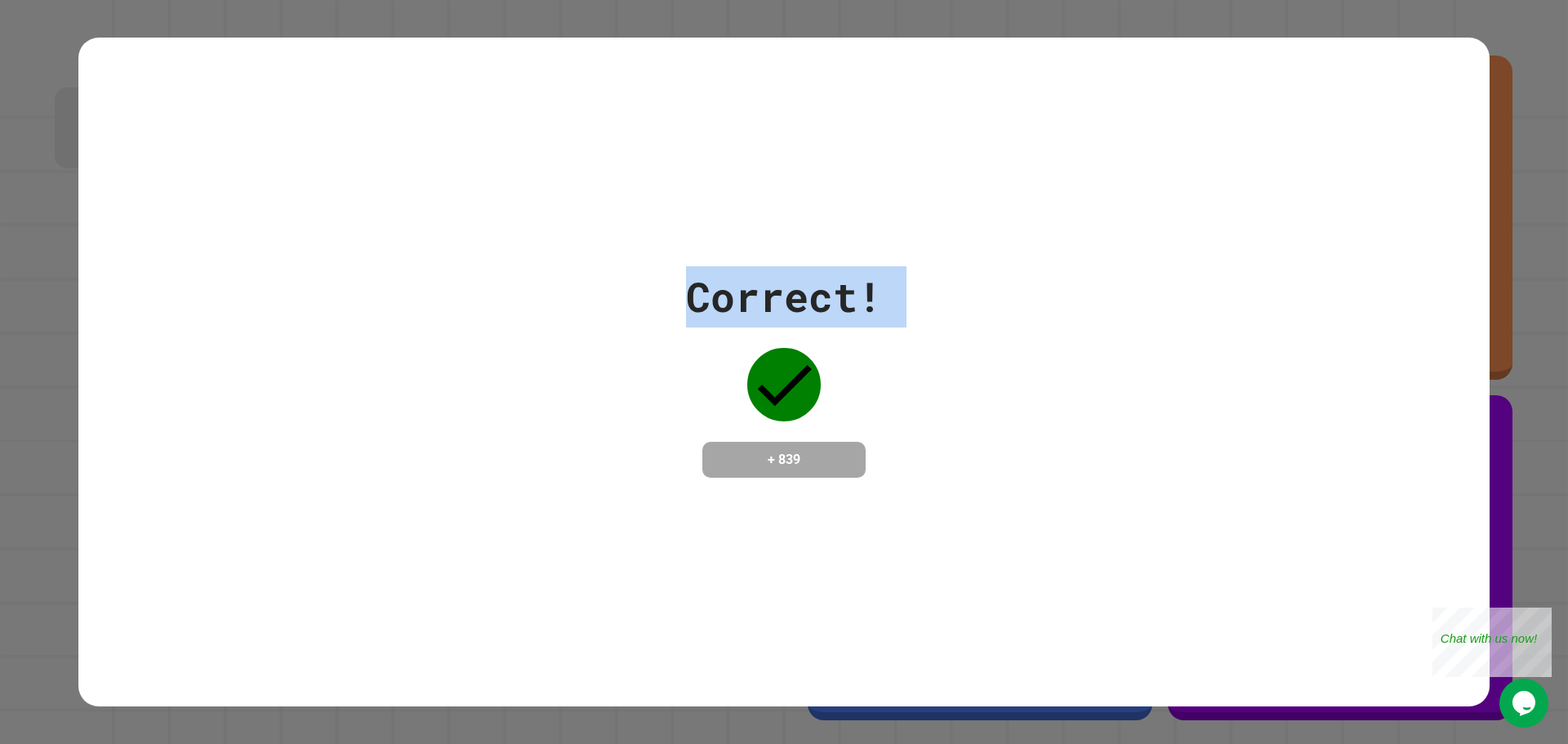
click at [1271, 216] on div "Correct! + 839" at bounding box center [784, 372] width 1411 height 670
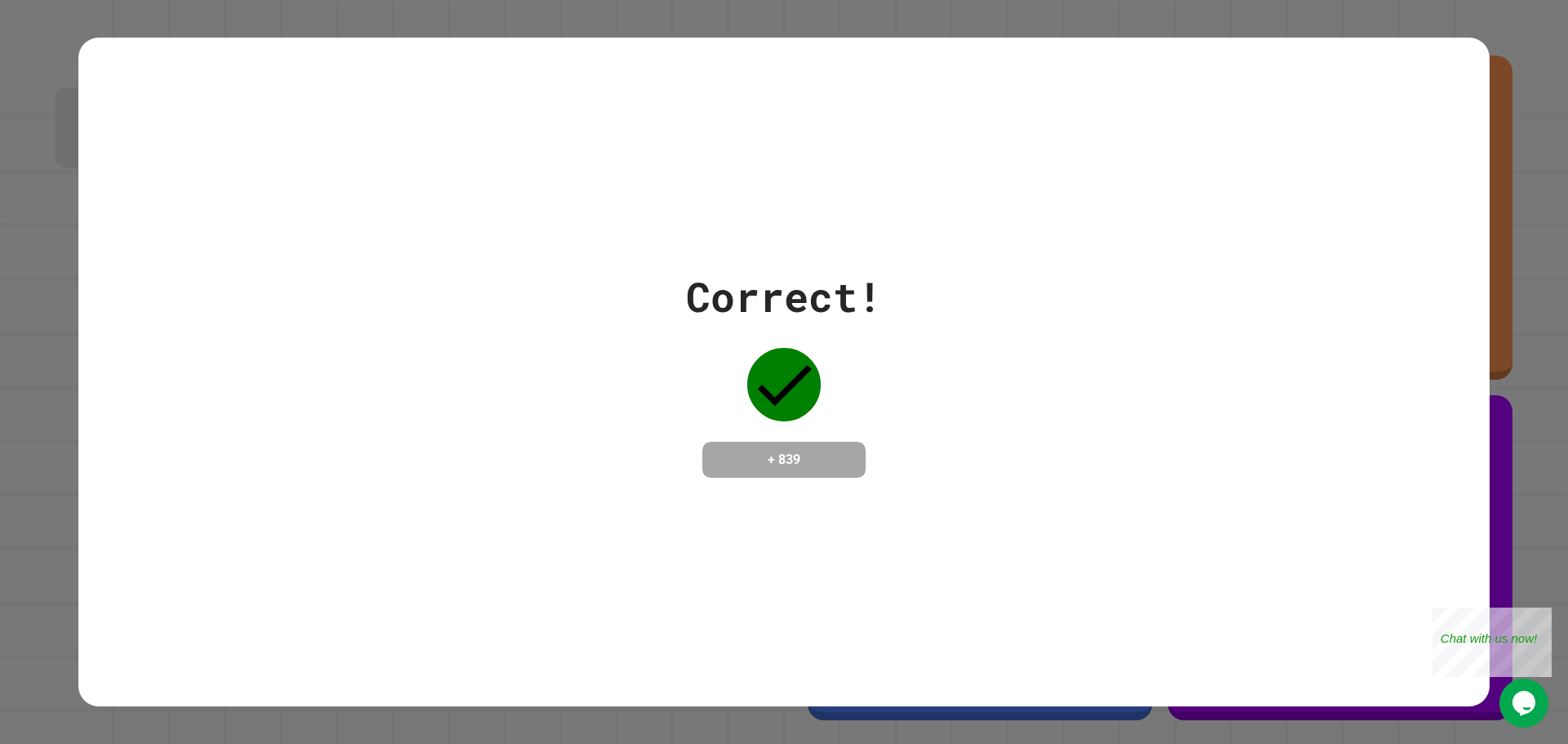
click at [1271, 216] on div "Correct! + 839" at bounding box center [784, 372] width 1411 height 670
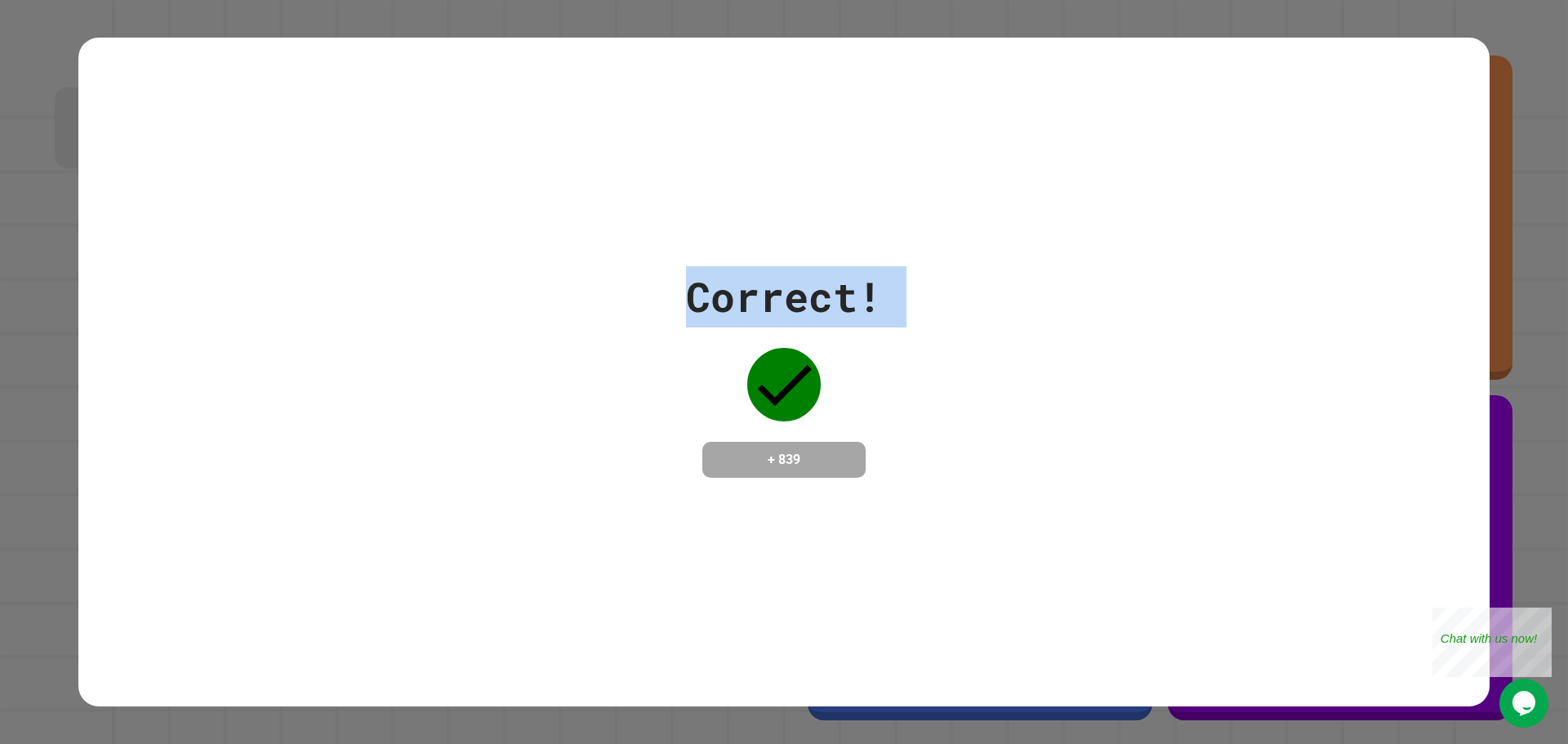
click at [1271, 216] on div "Correct! + 839" at bounding box center [784, 372] width 1411 height 670
click at [864, 297] on div "Correct!" at bounding box center [784, 297] width 196 height 61
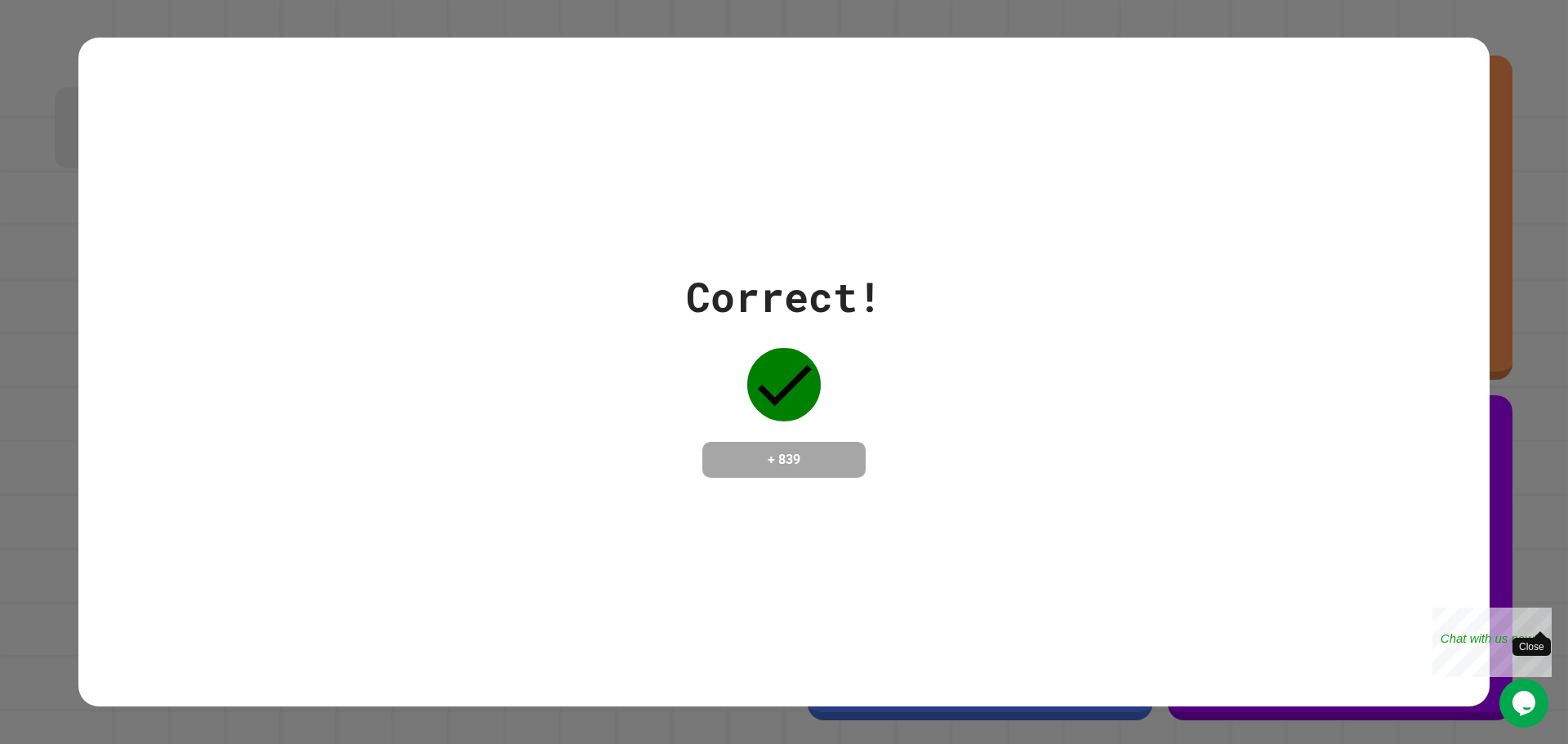
click at [1544, 614] on div "Close" at bounding box center [1538, 617] width 20 height 20
drag, startPoint x: 1427, startPoint y: 148, endPoint x: 779, endPoint y: 176, distance: 648.6
click at [1425, 148] on div "Correct! + 839" at bounding box center [784, 372] width 1411 height 670
click at [421, 278] on div "Correct! + 839" at bounding box center [784, 372] width 1411 height 670
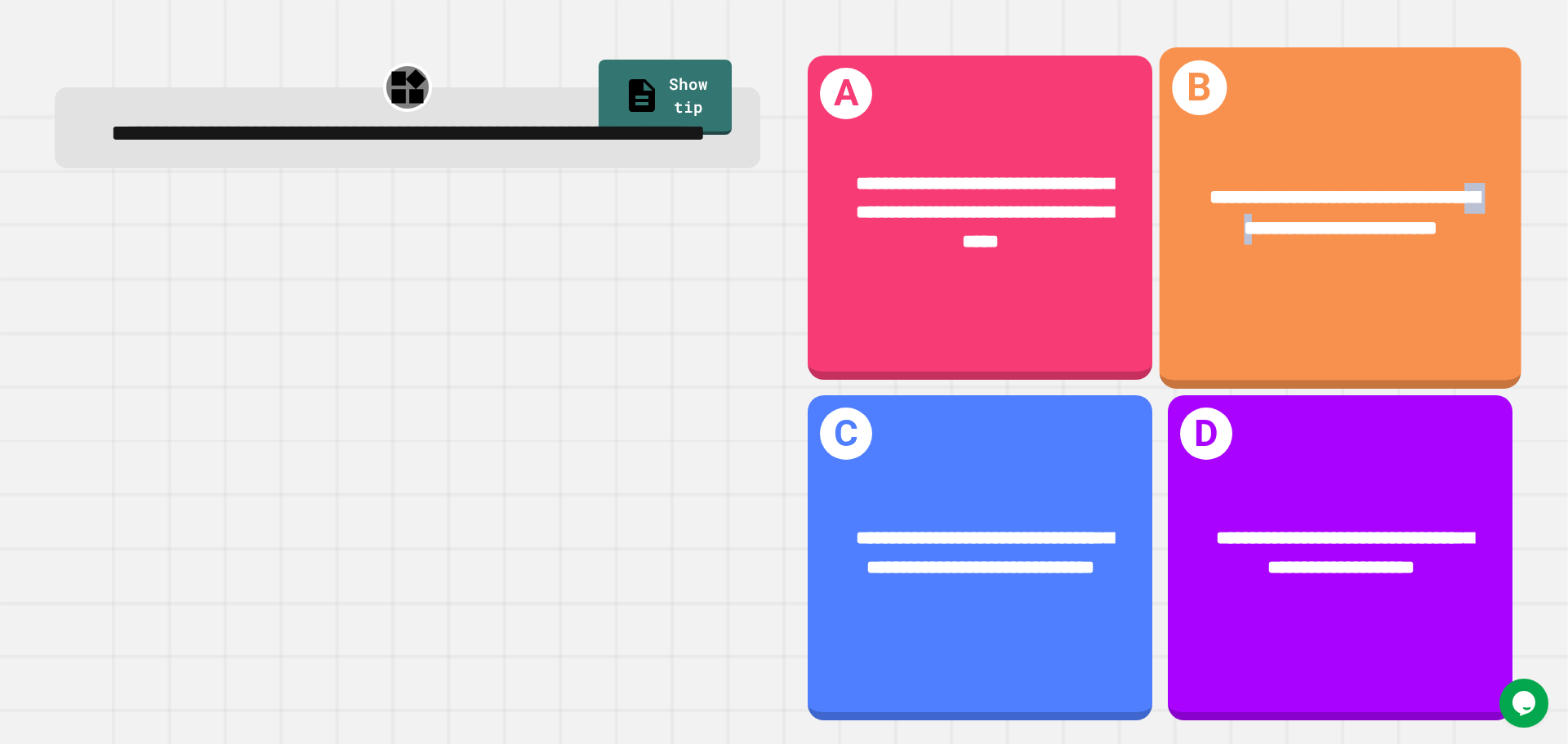
click at [1290, 220] on div "**********" at bounding box center [1340, 213] width 282 height 61
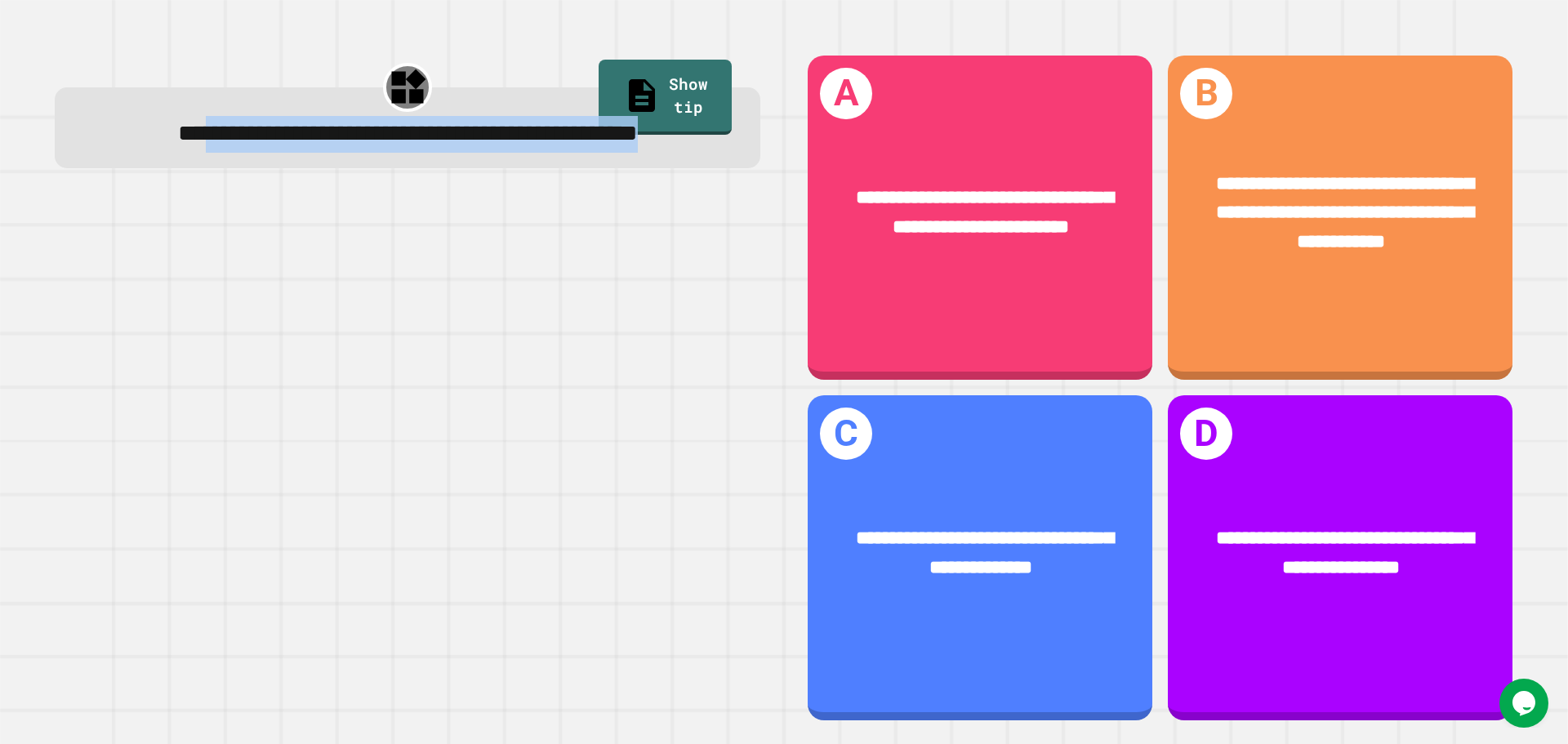
drag, startPoint x: 192, startPoint y: 140, endPoint x: 582, endPoint y: 192, distance: 393.5
click at [582, 152] on div "**********" at bounding box center [407, 134] width 647 height 36
click at [423, 152] on div "**********" at bounding box center [407, 134] width 647 height 36
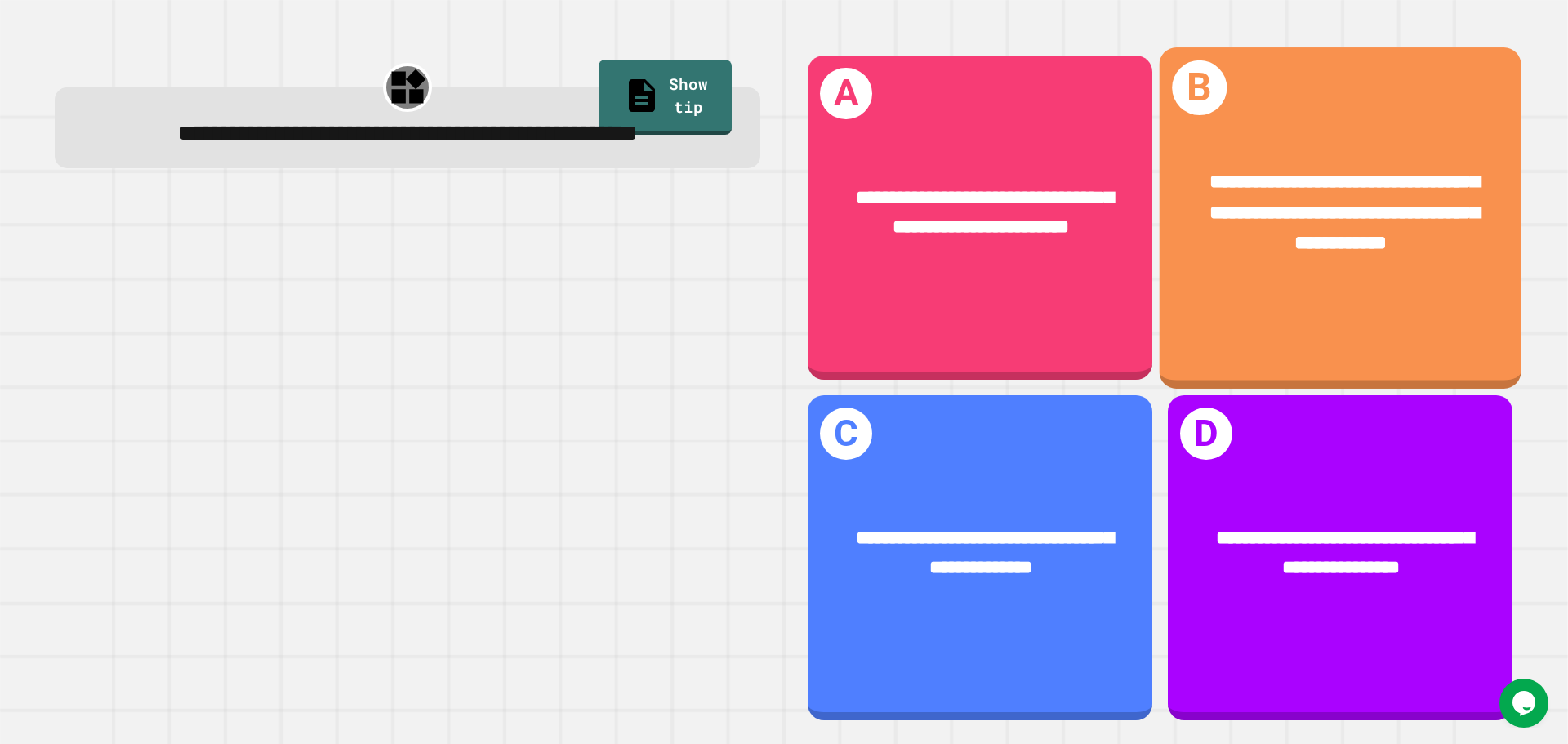
click at [1265, 238] on span "**********" at bounding box center [1344, 211] width 270 height 81
click at [1285, 239] on span "**********" at bounding box center [1344, 211] width 270 height 81
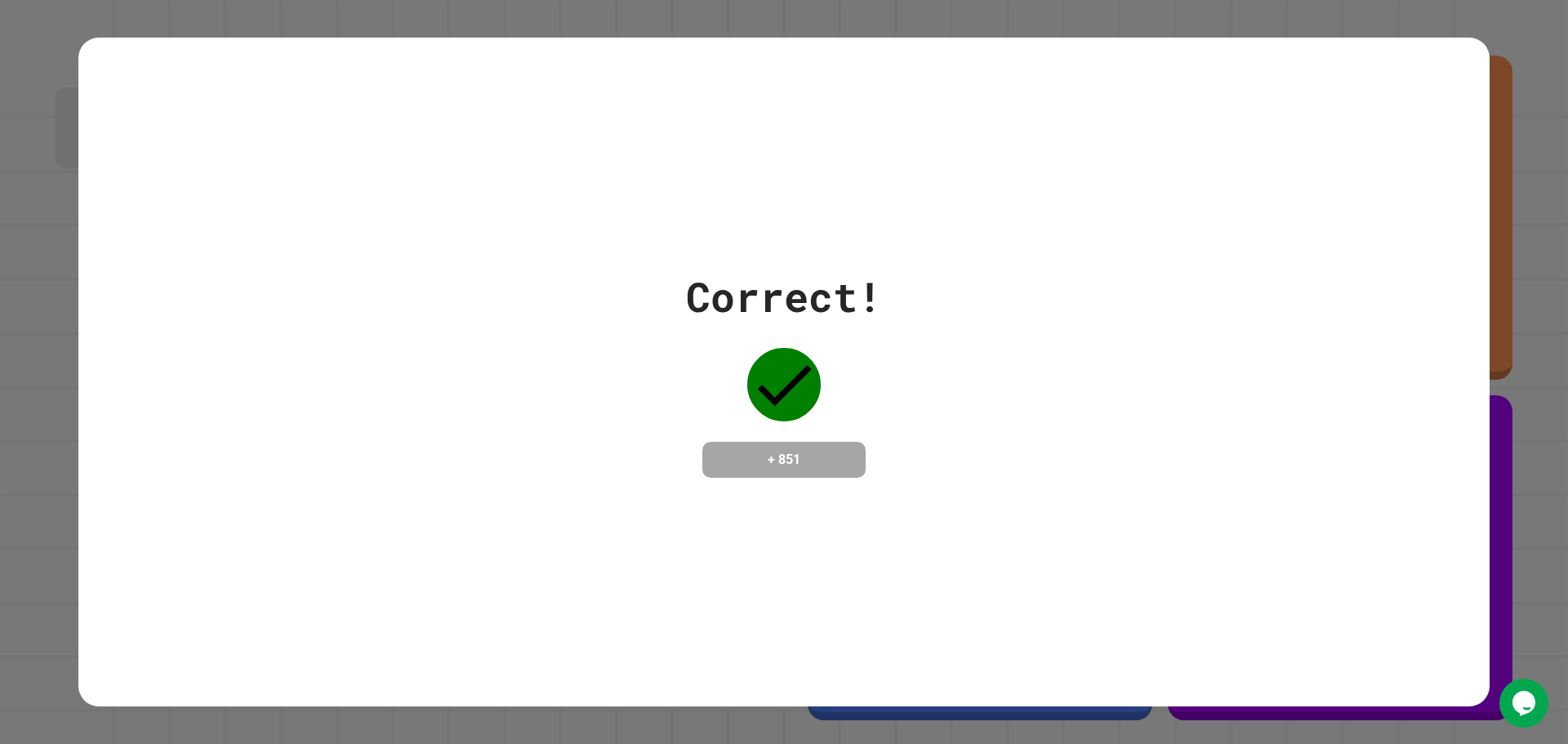
drag, startPoint x: 903, startPoint y: 316, endPoint x: 972, endPoint y: 326, distance: 69.7
click at [899, 319] on div "Correct! + 851" at bounding box center [784, 372] width 1411 height 211
drag, startPoint x: 951, startPoint y: 332, endPoint x: 915, endPoint y: 321, distance: 37.6
click at [911, 328] on div "Correct! + 851" at bounding box center [784, 372] width 1411 height 211
click at [740, 267] on div "Correct! + 851" at bounding box center [784, 372] width 1411 height 211
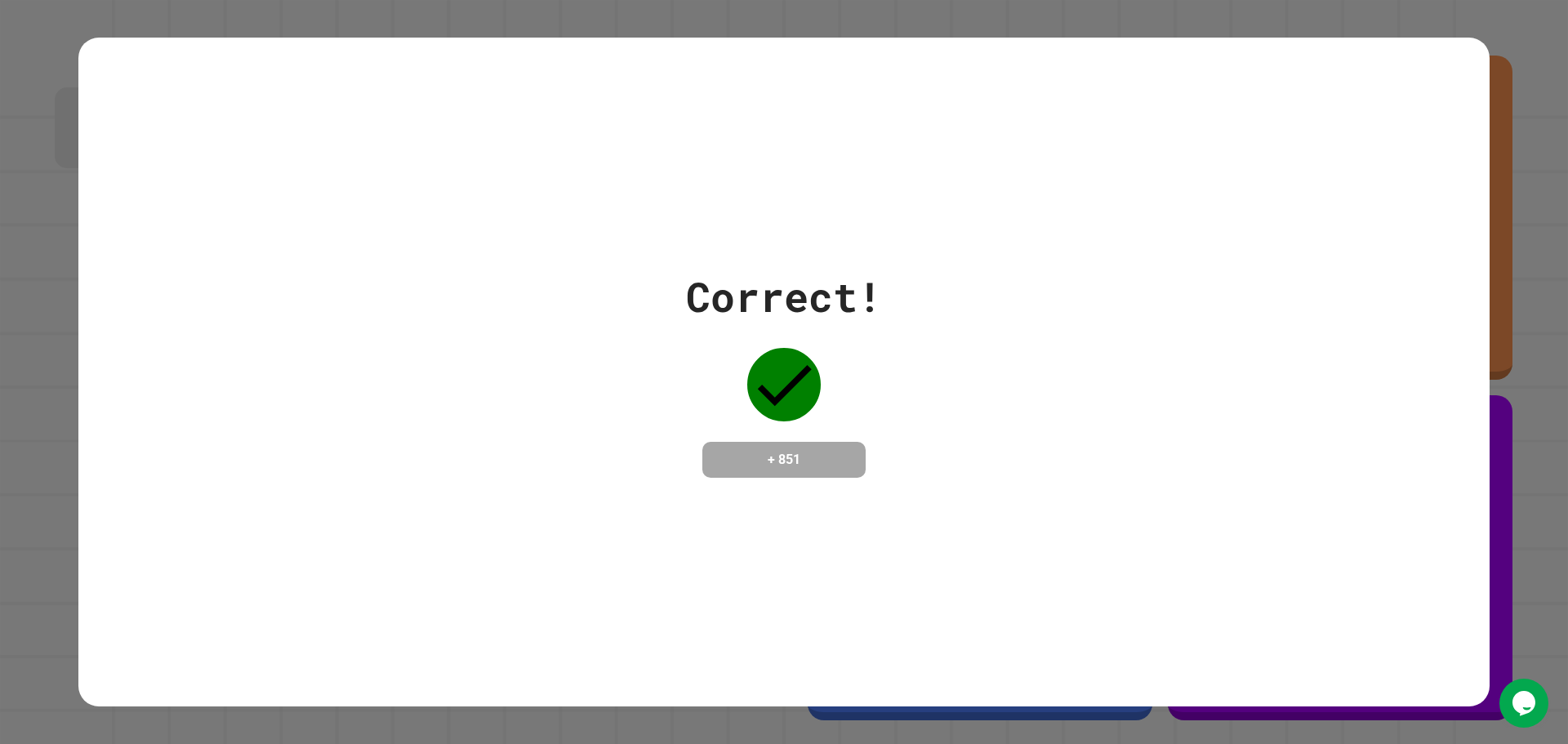
click at [307, 141] on div "Correct! + 851" at bounding box center [784, 372] width 1411 height 670
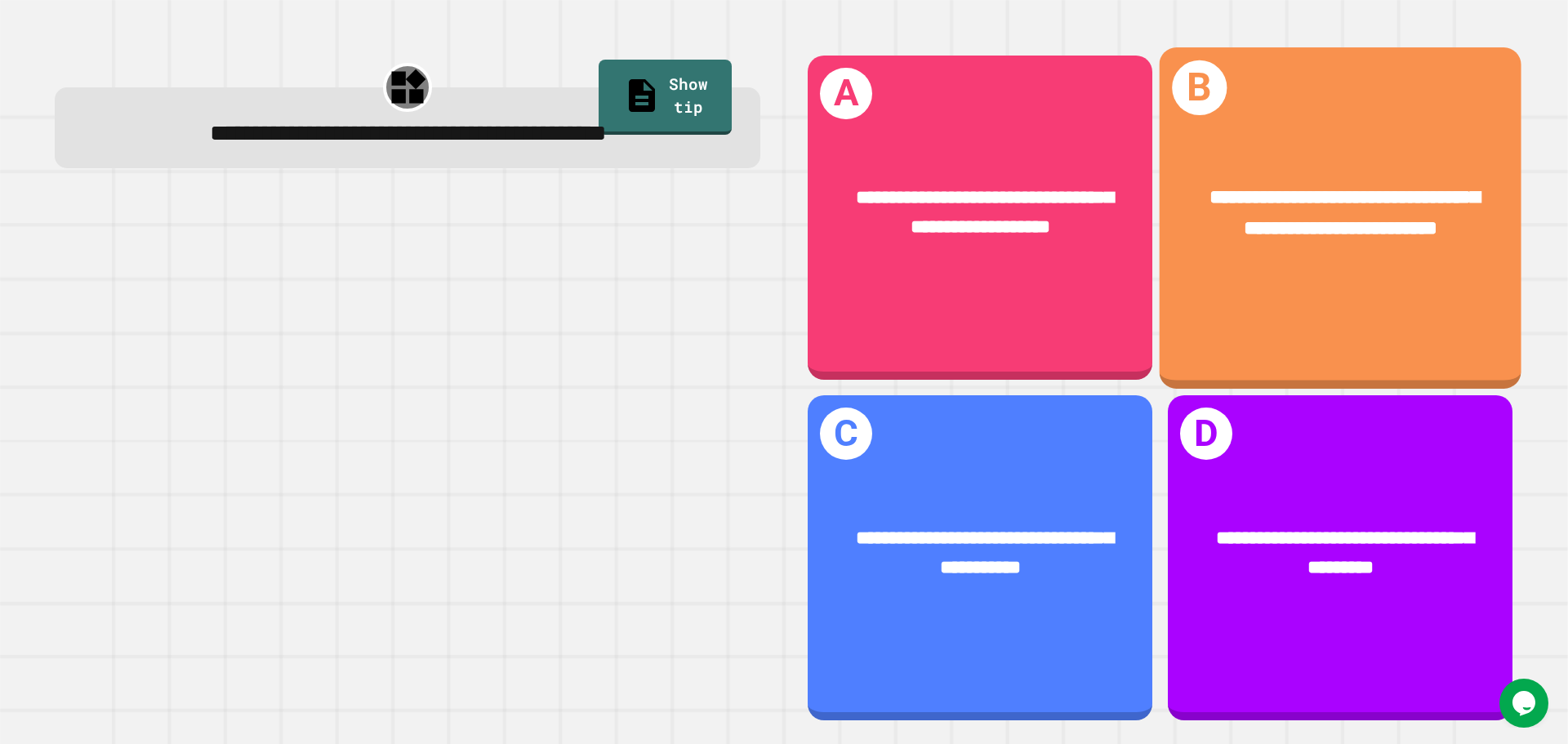
click at [1312, 215] on span "**********" at bounding box center [1344, 211] width 270 height 50
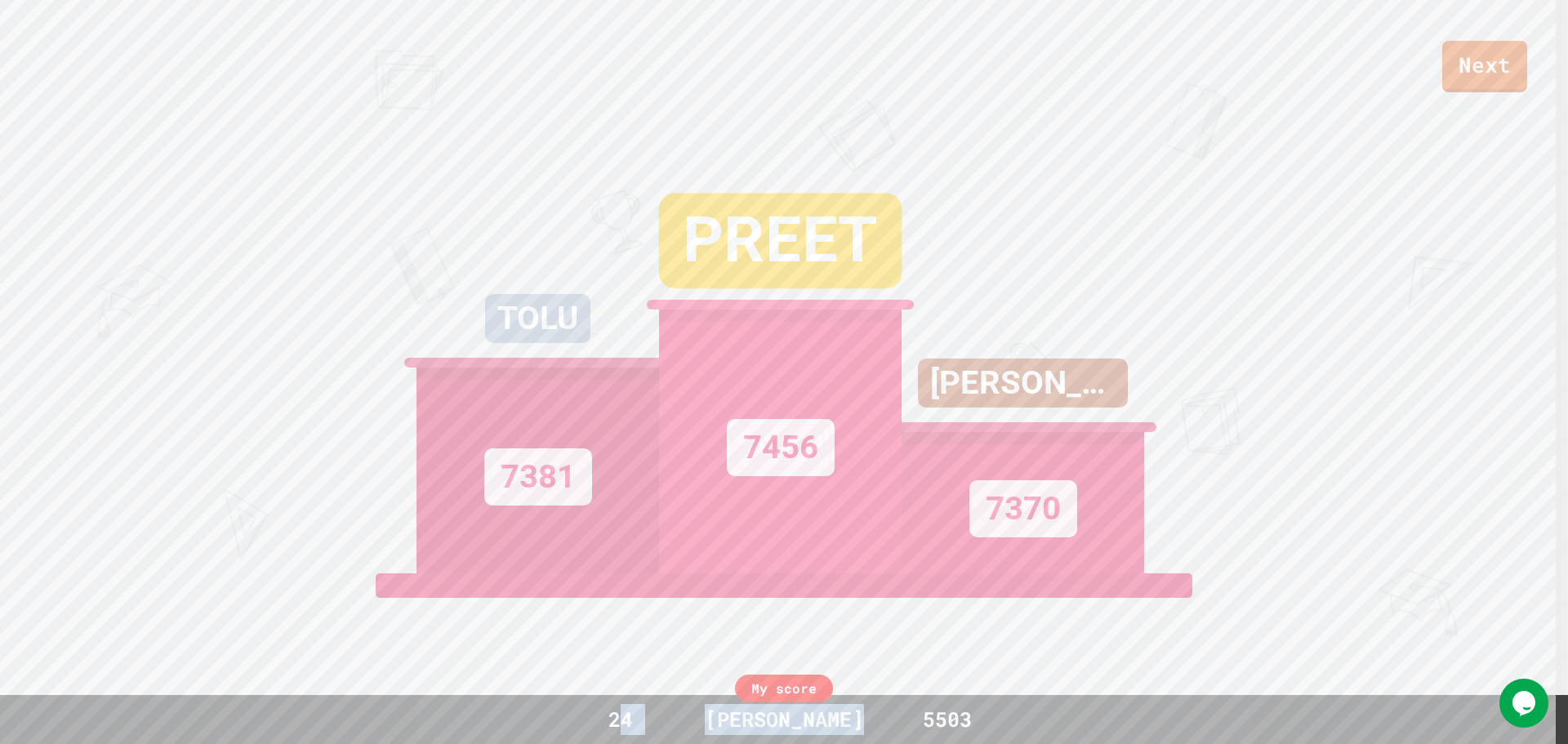
drag, startPoint x: 624, startPoint y: 709, endPoint x: 1007, endPoint y: 723, distance: 383.3
click at [947, 714] on div "24 SAMI 5503" at bounding box center [784, 719] width 449 height 31
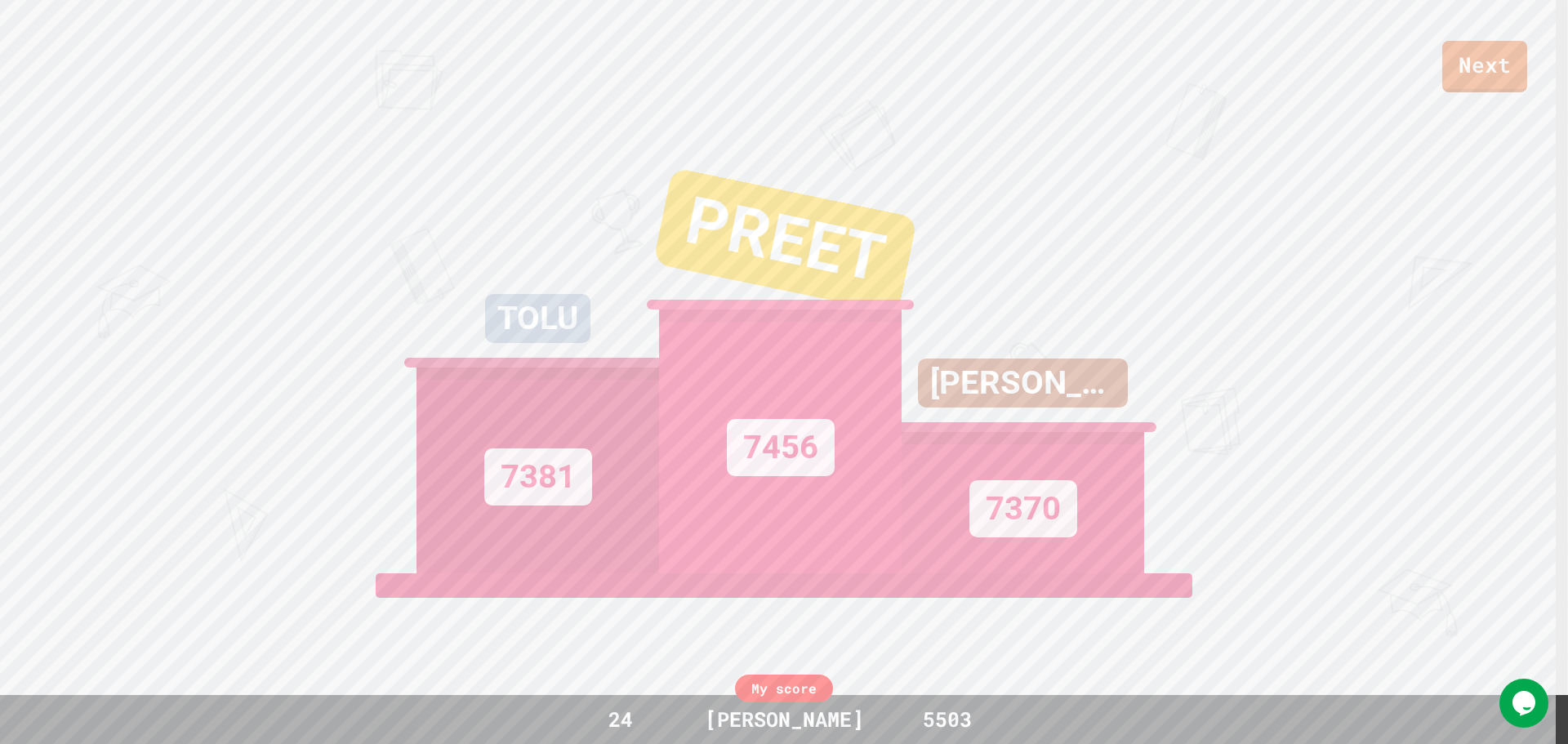
drag, startPoint x: 1007, startPoint y: 723, endPoint x: 953, endPoint y: 732, distance: 54.7
click at [995, 743] on div "My score 24 SAMI 5503" at bounding box center [784, 719] width 1568 height 49
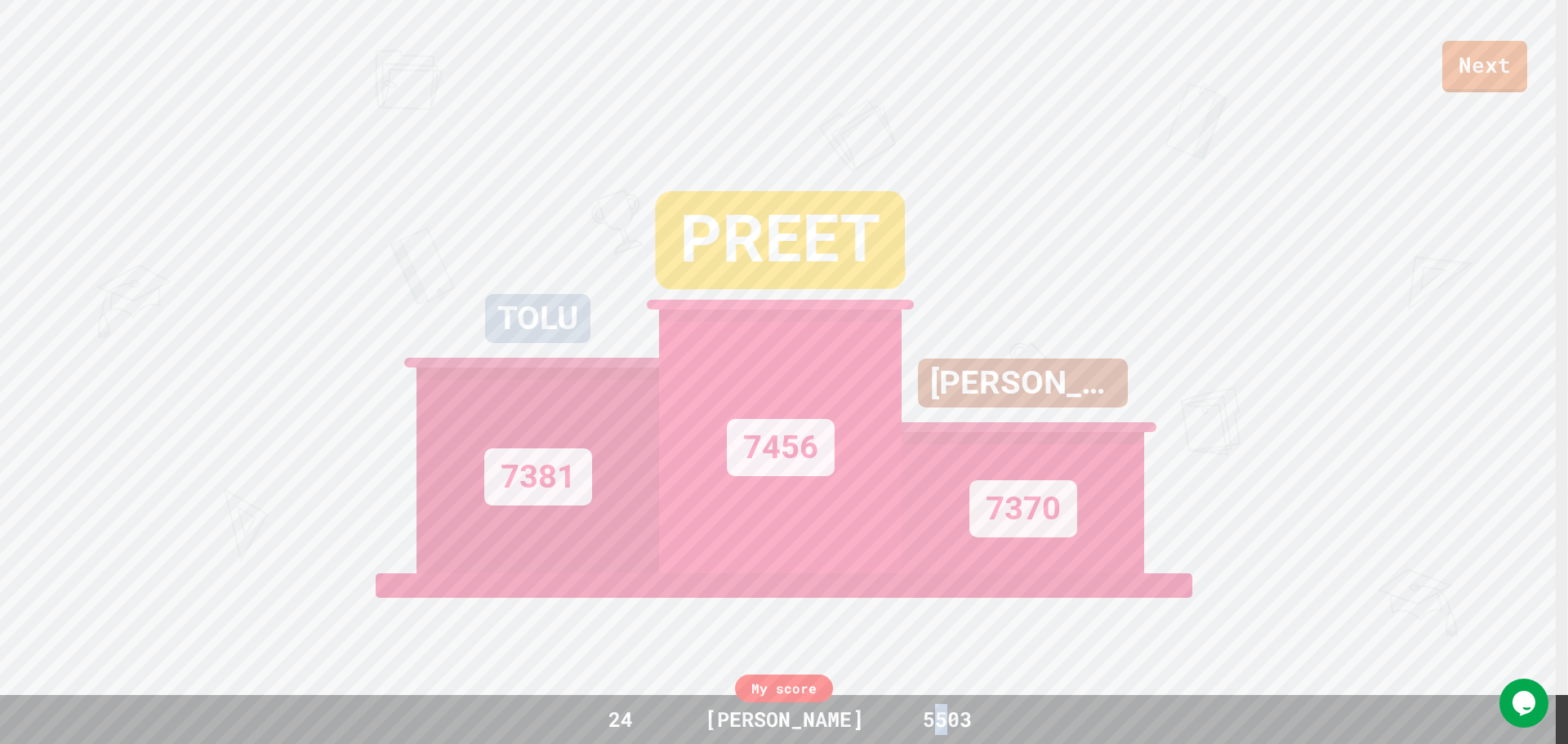
drag, startPoint x: 978, startPoint y: 724, endPoint x: 1023, endPoint y: 724, distance: 45.0
click at [1012, 725] on div "My score 24 SAMI 5503" at bounding box center [784, 719] width 1568 height 49
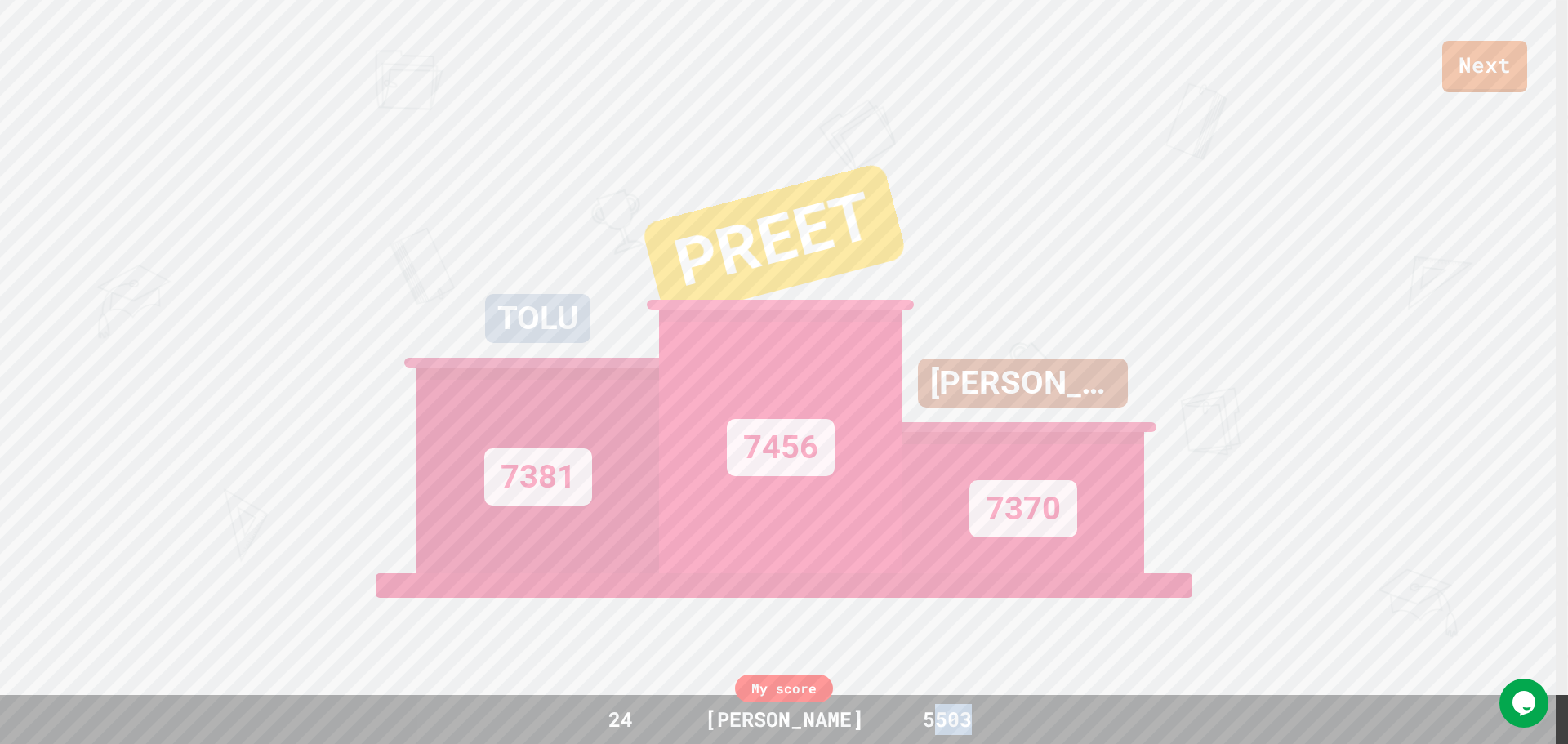
click at [1028, 705] on div "My score 24 SAMI 5503" at bounding box center [784, 719] width 1568 height 49
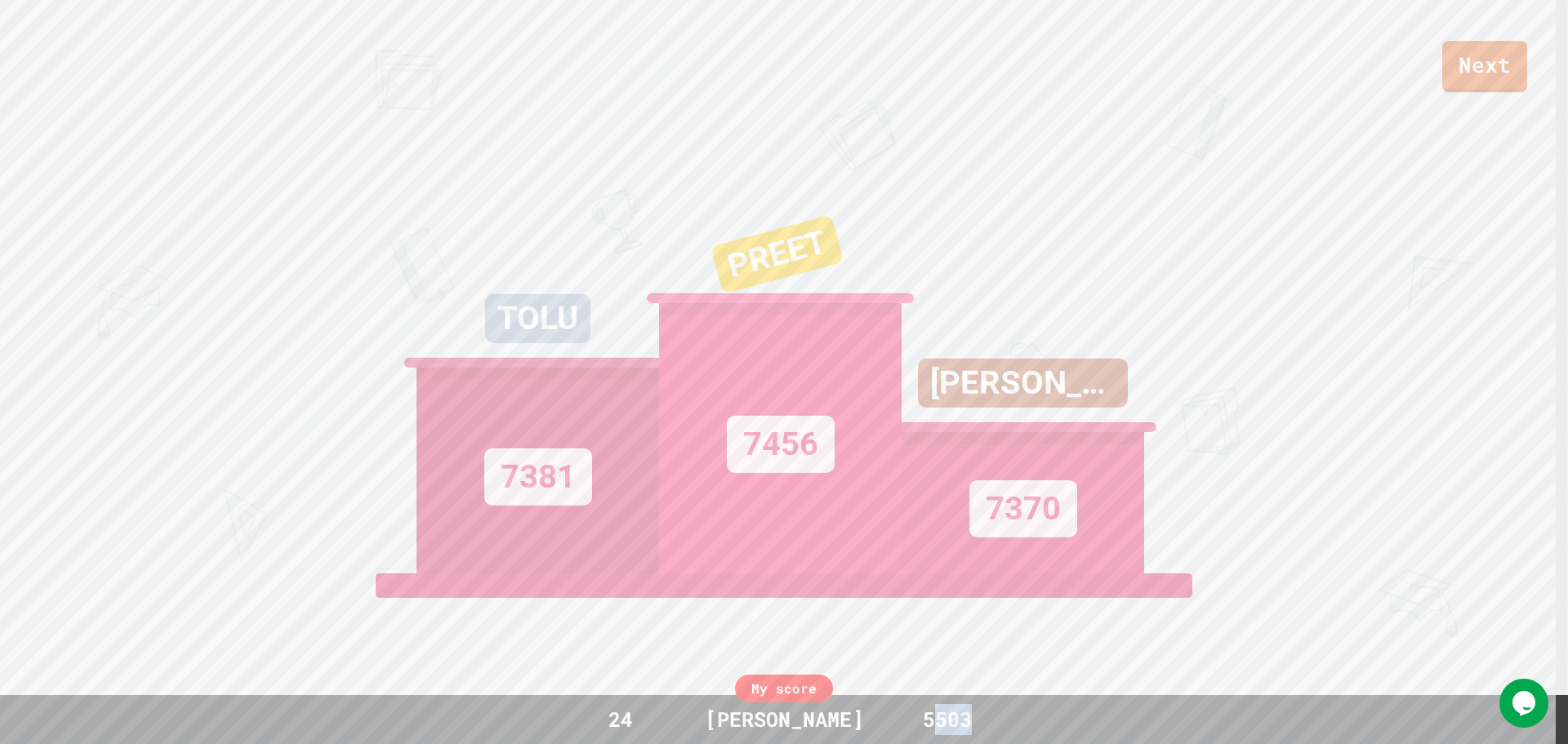
click at [975, 715] on div "5503" at bounding box center [947, 719] width 123 height 31
click at [791, 690] on div "My score" at bounding box center [784, 688] width 98 height 28
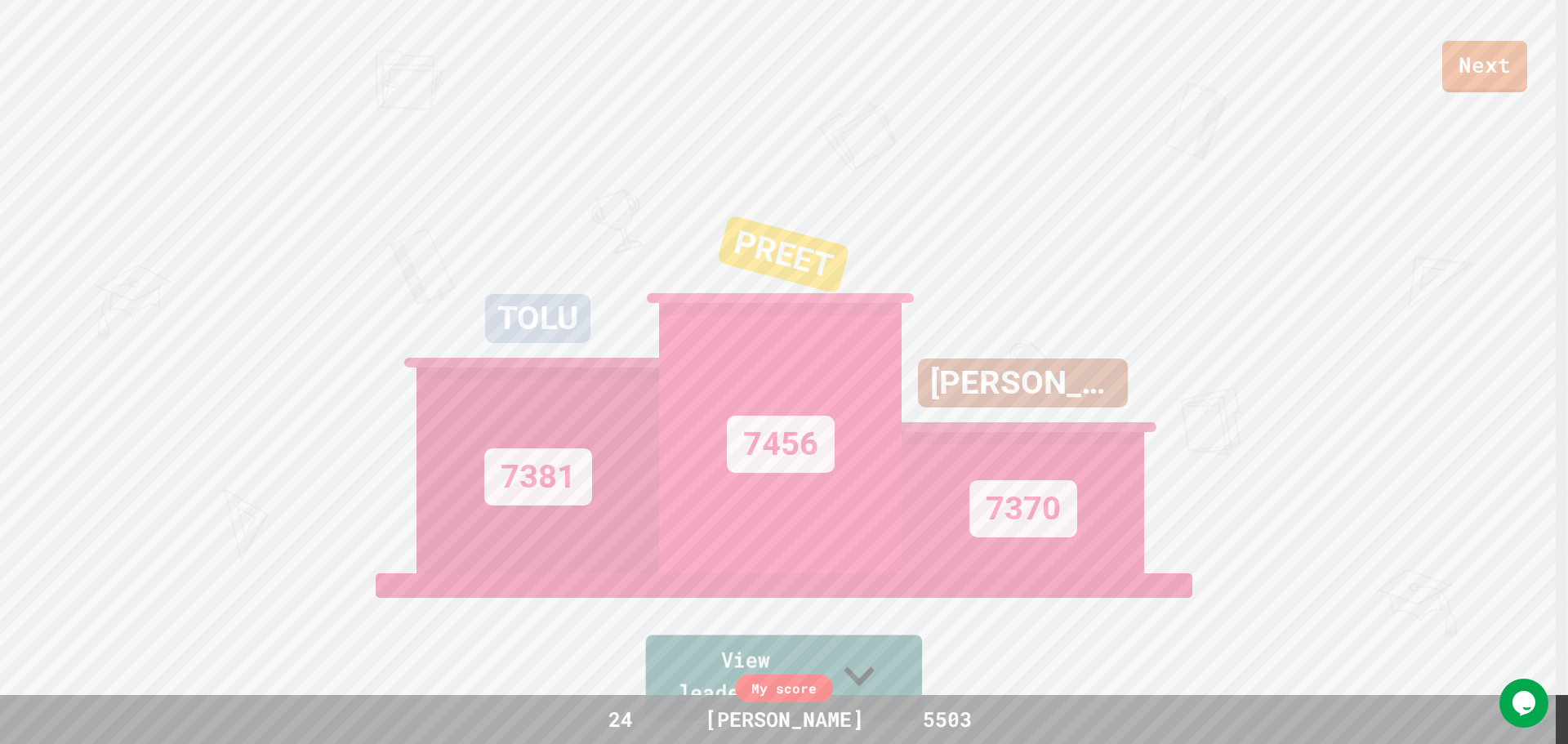
click at [697, 666] on link "View leaderboard" at bounding box center [784, 677] width 277 height 85
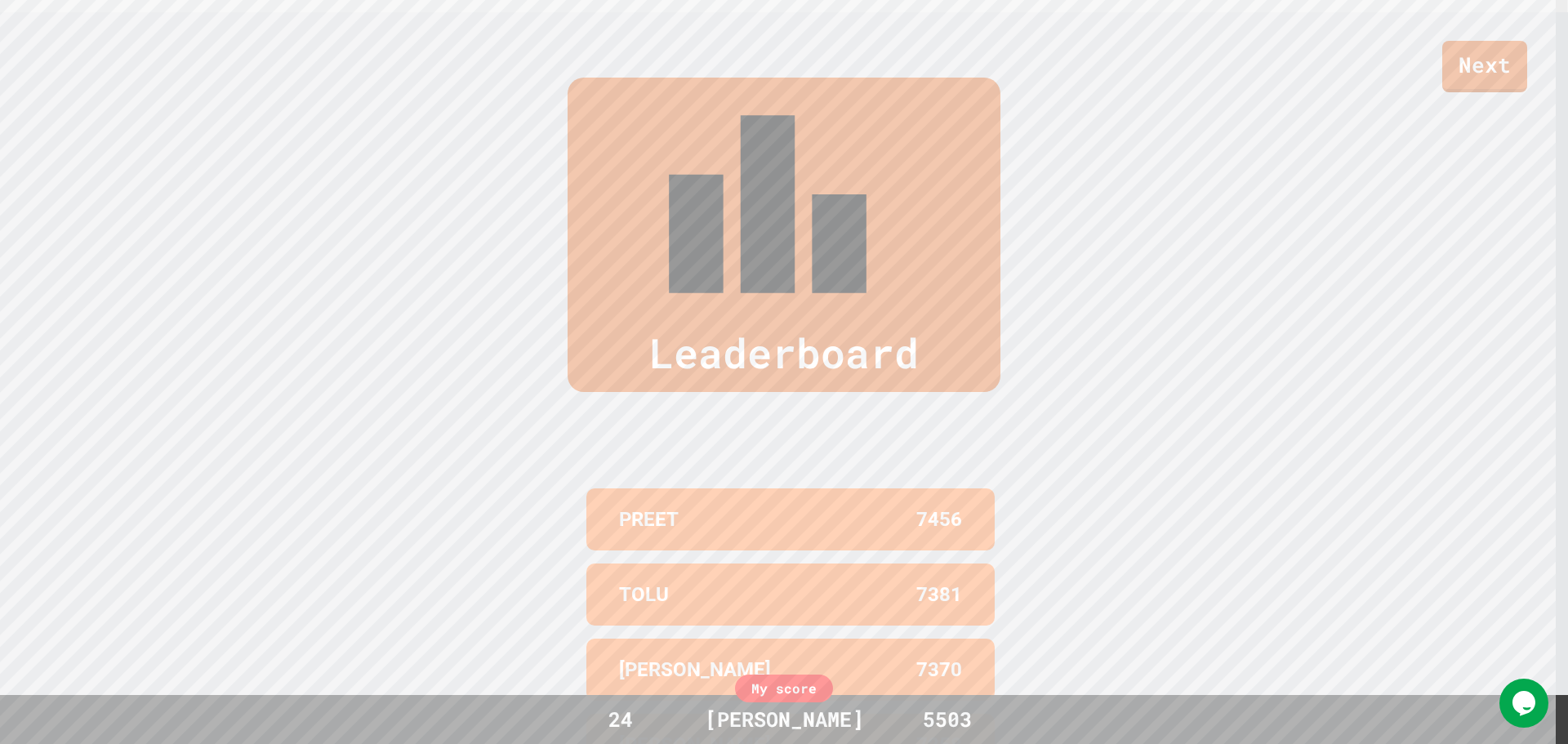
scroll to position [738, 0]
